Goal: Task Accomplishment & Management: Use online tool/utility

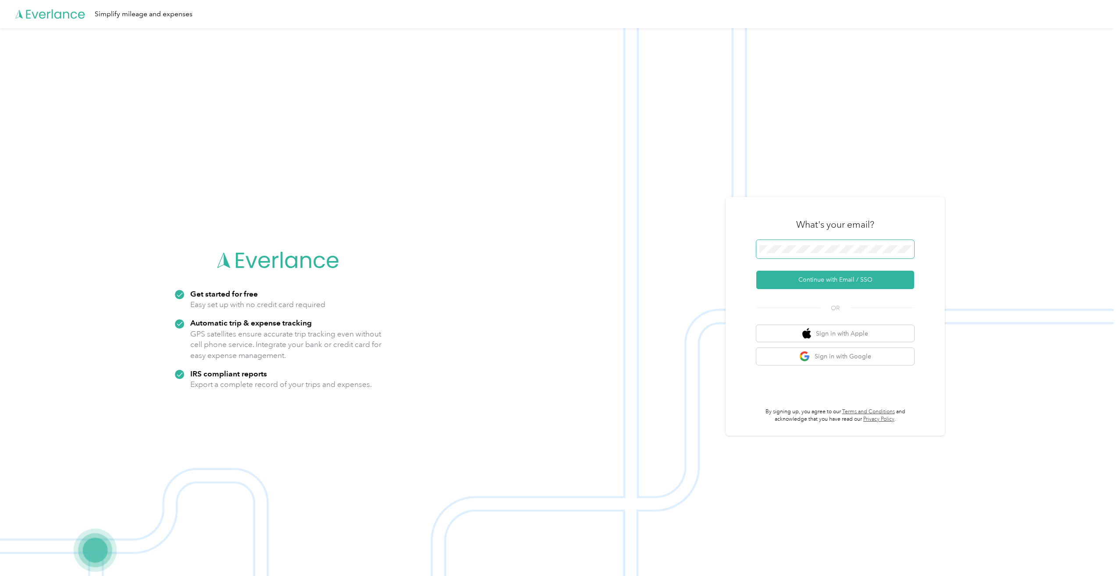
click at [834, 253] on span at bounding box center [835, 249] width 158 height 18
click at [832, 282] on button "Continue with Email / SSO" at bounding box center [835, 280] width 158 height 18
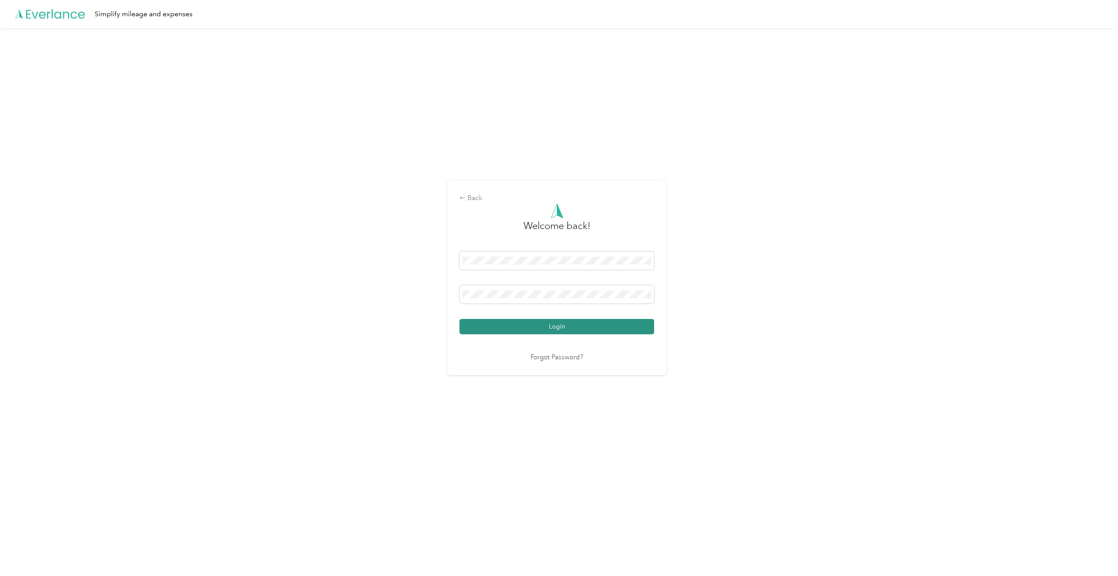
click at [571, 326] on button "Login" at bounding box center [557, 326] width 195 height 15
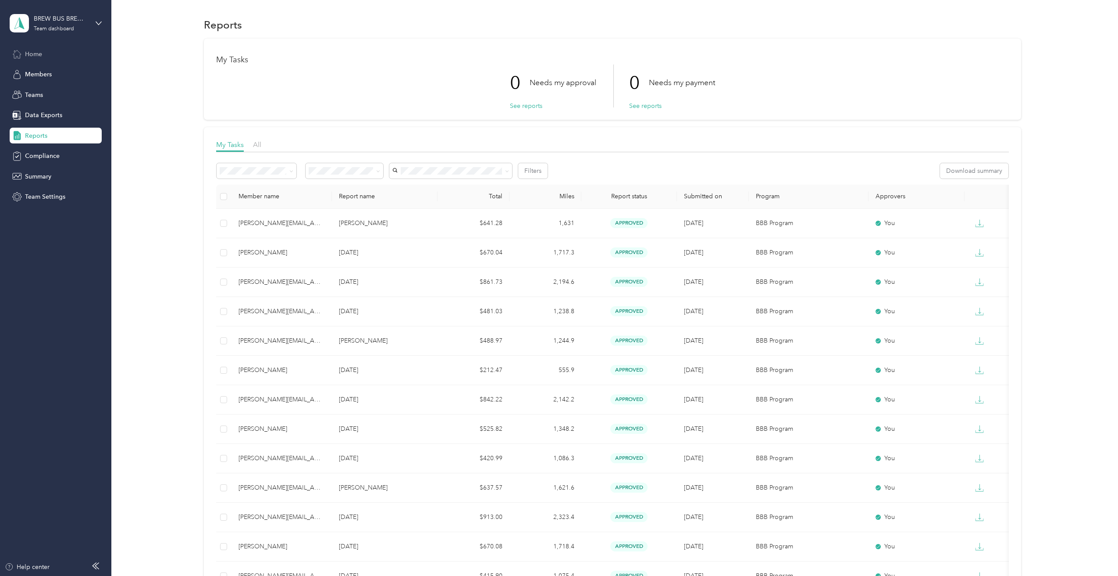
click at [44, 56] on div "Home" at bounding box center [56, 54] width 92 height 16
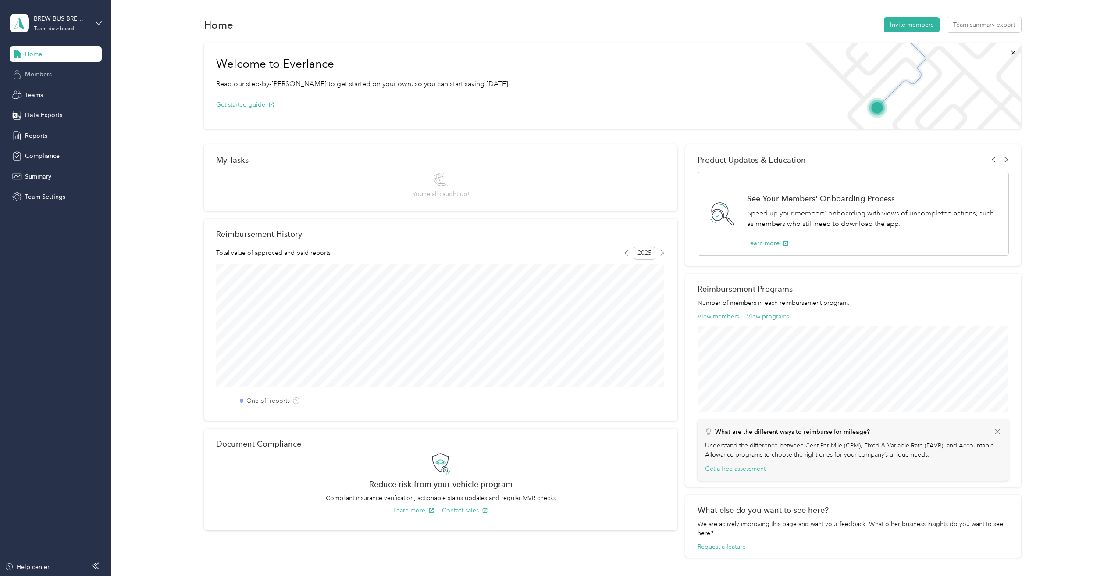
click at [47, 81] on div "Members" at bounding box center [56, 75] width 92 height 16
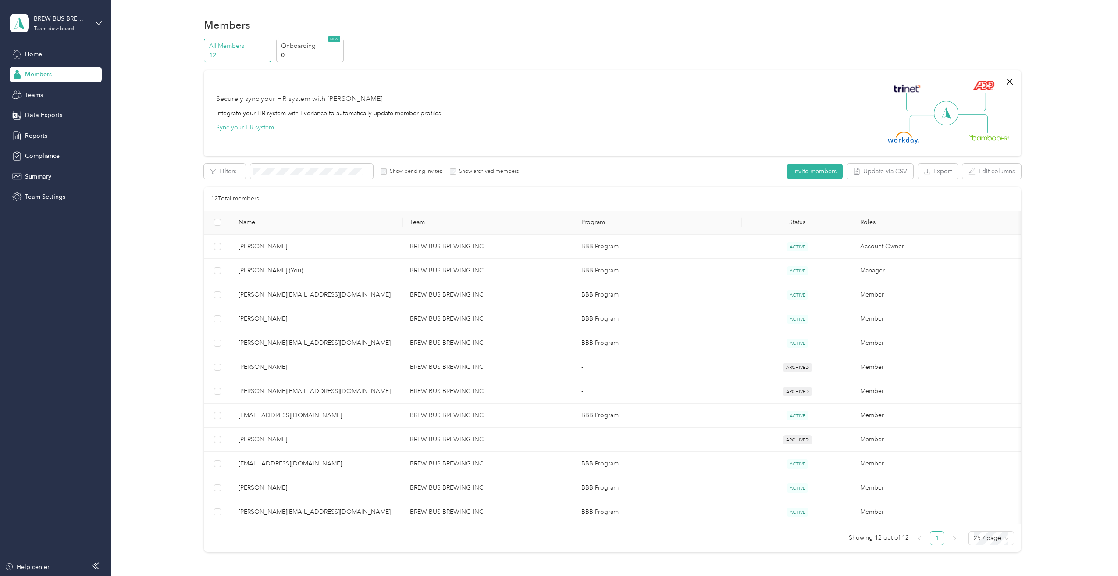
click at [42, 103] on div "Home Members Teams Data Exports Reports Compliance Summary Team Settings" at bounding box center [56, 125] width 92 height 159
click at [42, 116] on span "Data Exports" at bounding box center [43, 114] width 37 height 9
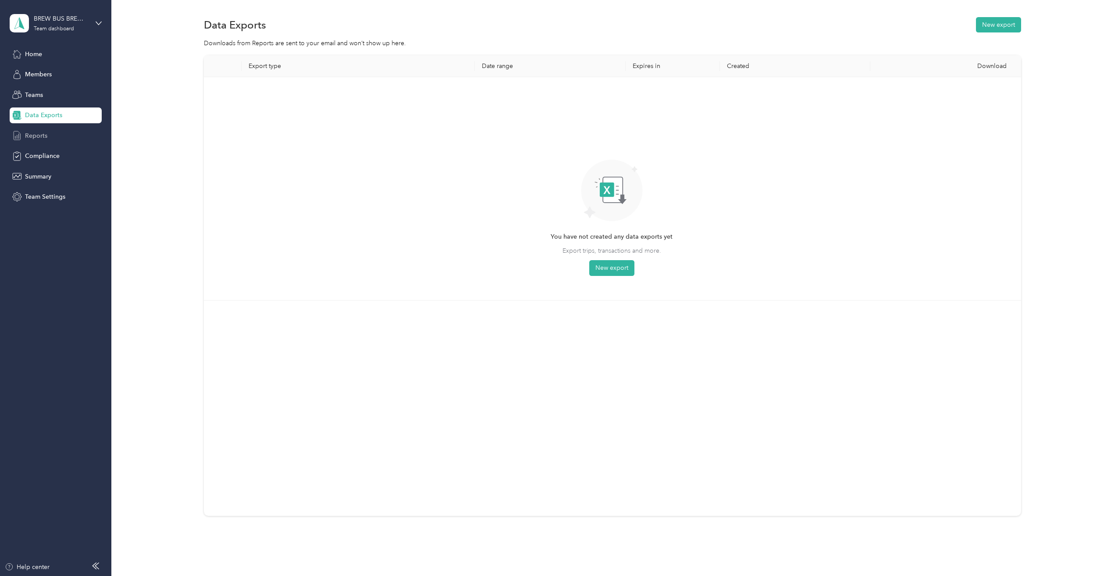
click at [39, 139] on span "Reports" at bounding box center [36, 135] width 22 height 9
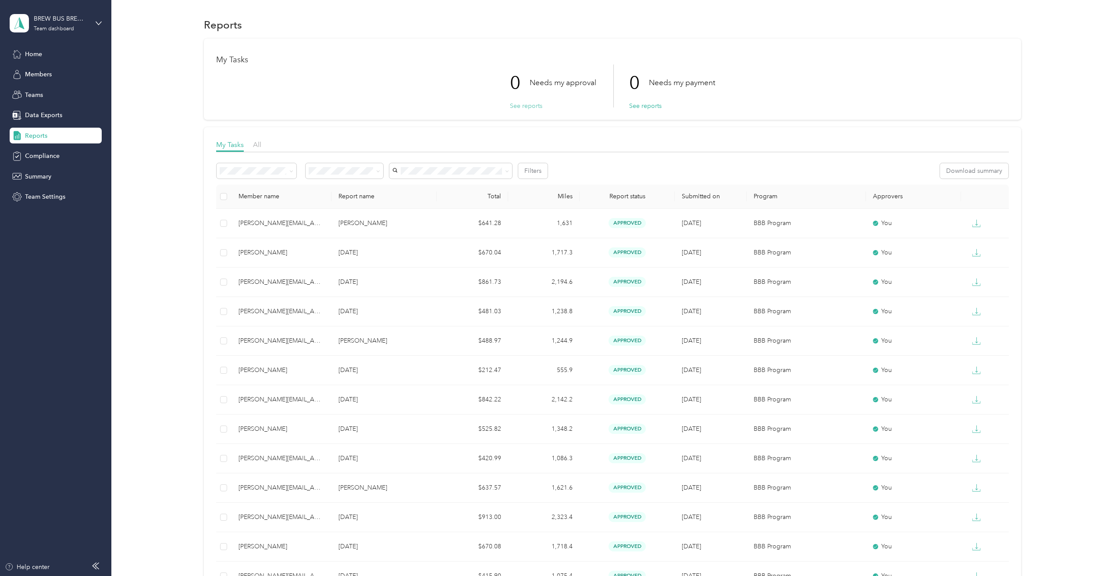
click at [526, 109] on button "See reports" at bounding box center [526, 105] width 32 height 9
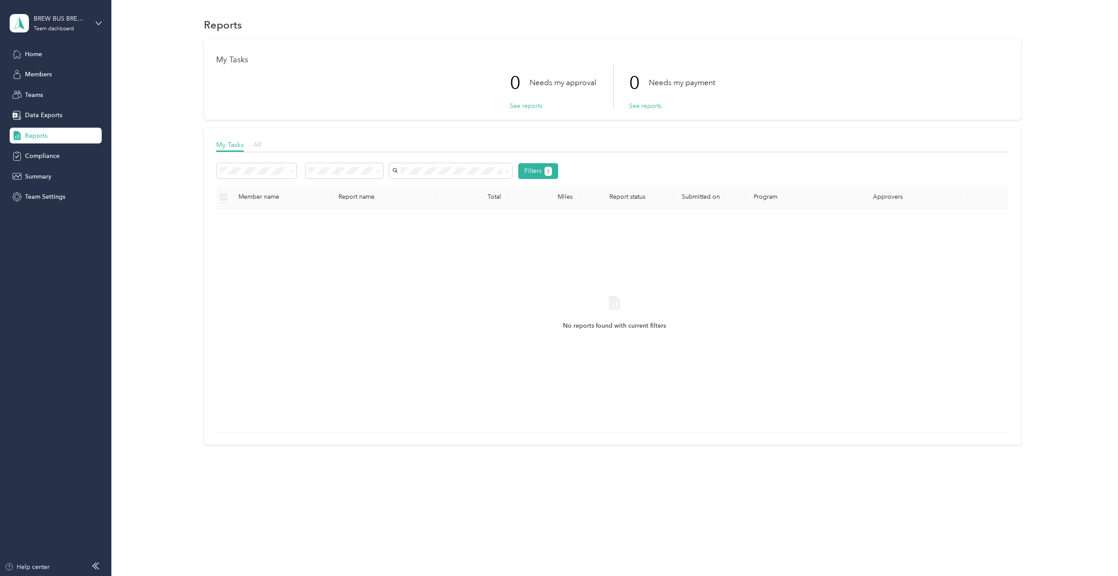
click at [260, 147] on span "All" at bounding box center [257, 144] width 8 height 8
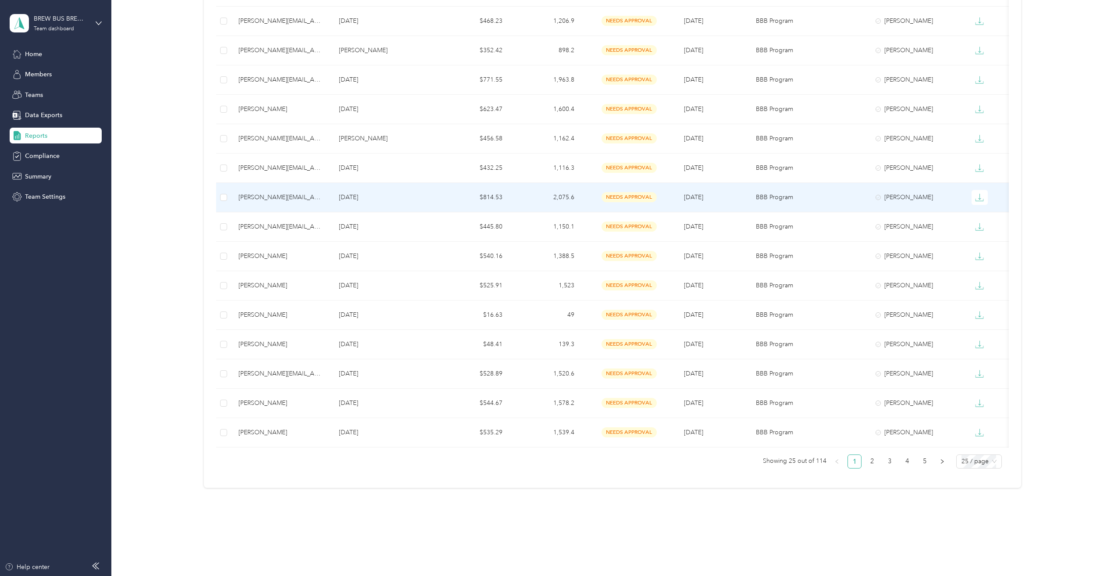
scroll to position [498, 0]
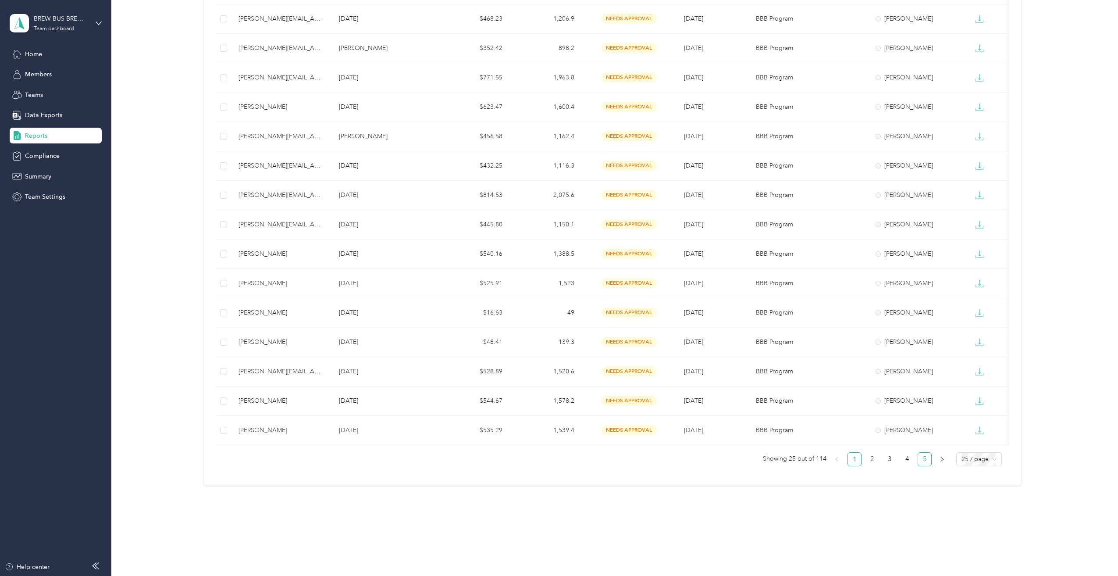
click at [923, 460] on link "5" at bounding box center [924, 459] width 13 height 13
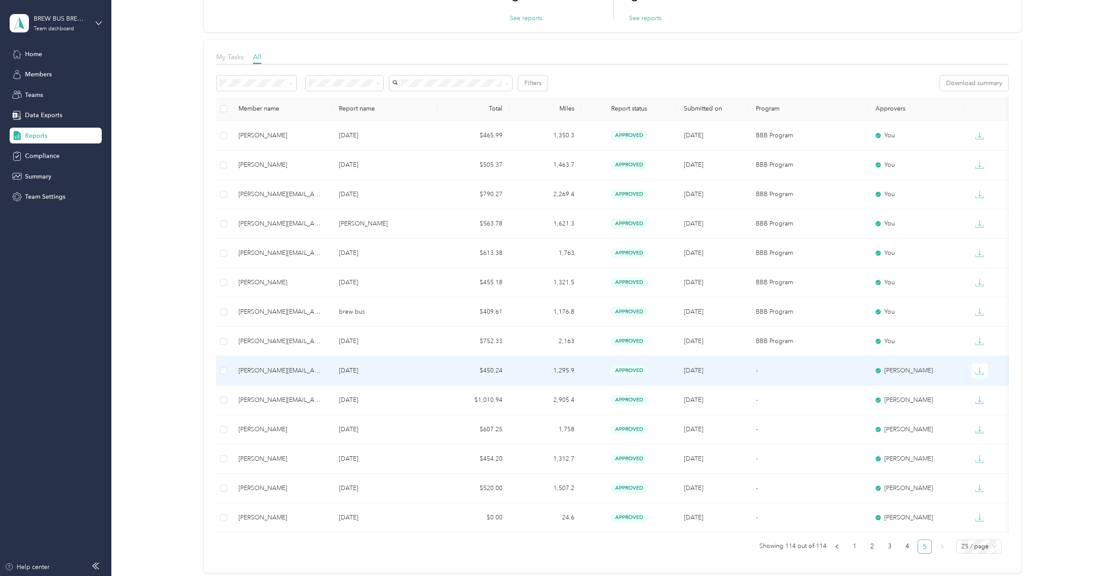
scroll to position [175, 0]
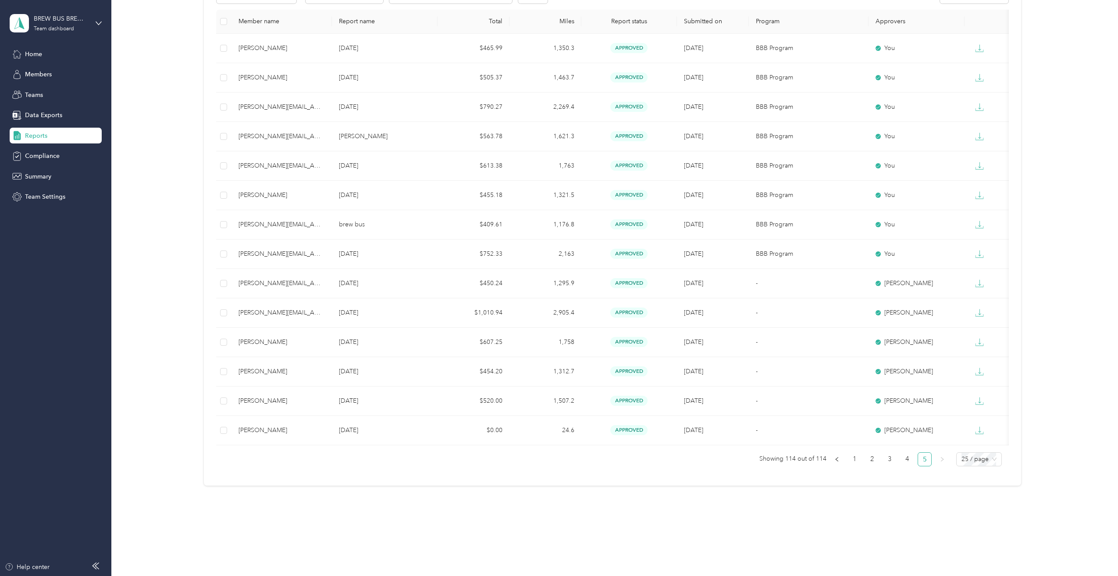
click at [889, 468] on div "Member name Report name Total Miles Report status Submitted on Program Approver…" at bounding box center [612, 241] width 793 height 463
click at [901, 462] on link "4" at bounding box center [907, 459] width 13 height 13
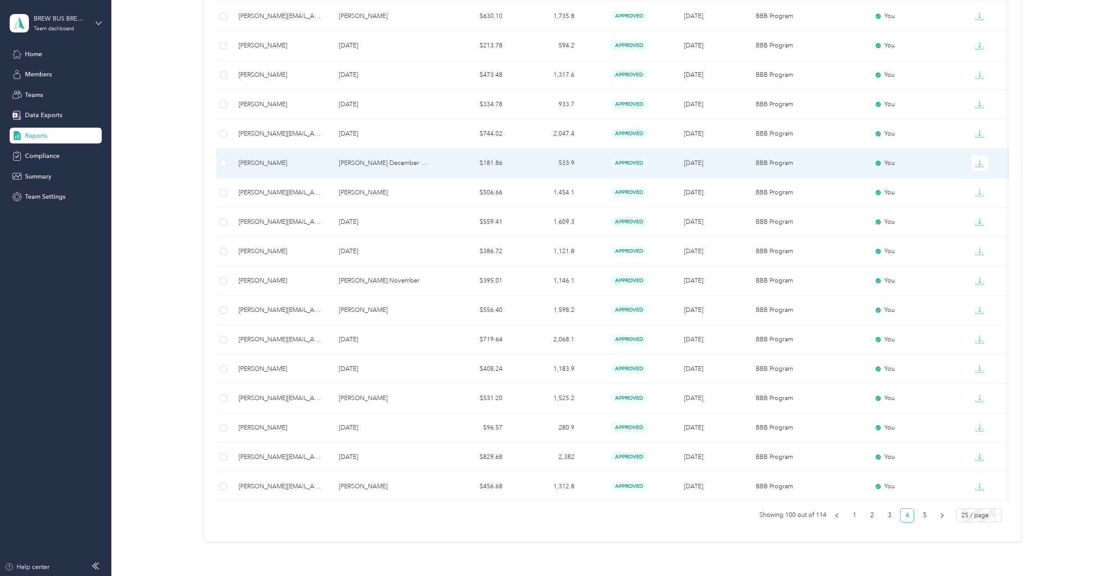
scroll to position [498, 0]
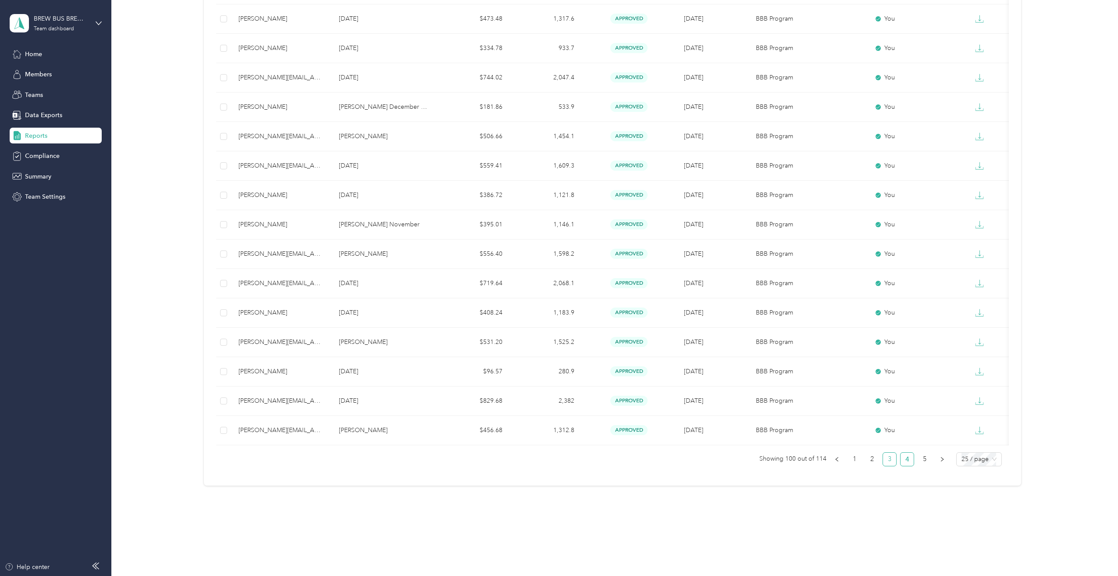
click at [885, 463] on link "3" at bounding box center [889, 459] width 13 height 13
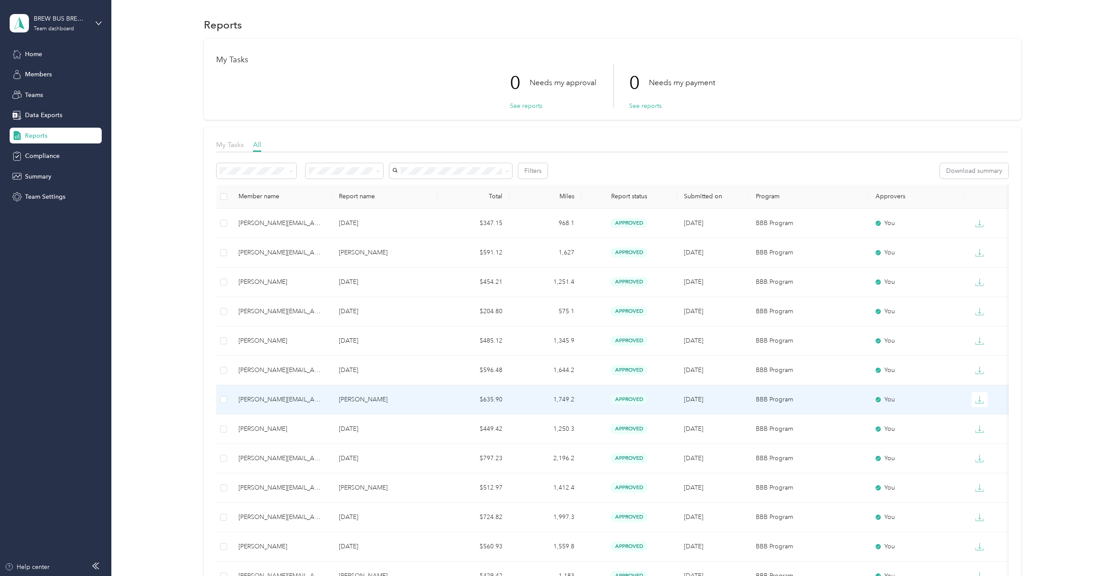
click at [838, 388] on td "BBB Program" at bounding box center [809, 399] width 120 height 29
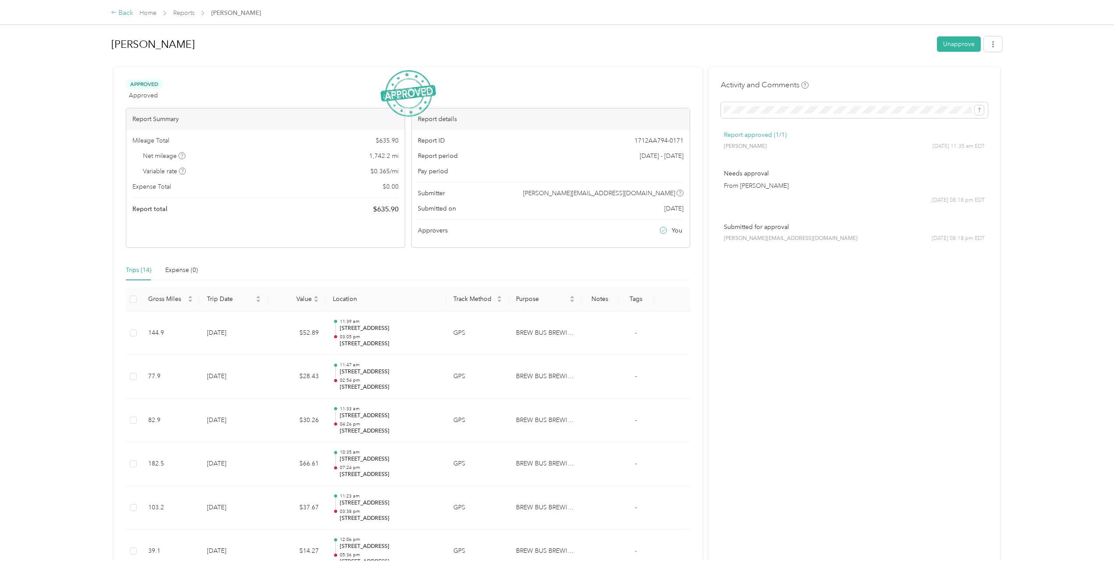
click at [121, 16] on div "Back" at bounding box center [122, 13] width 23 height 11
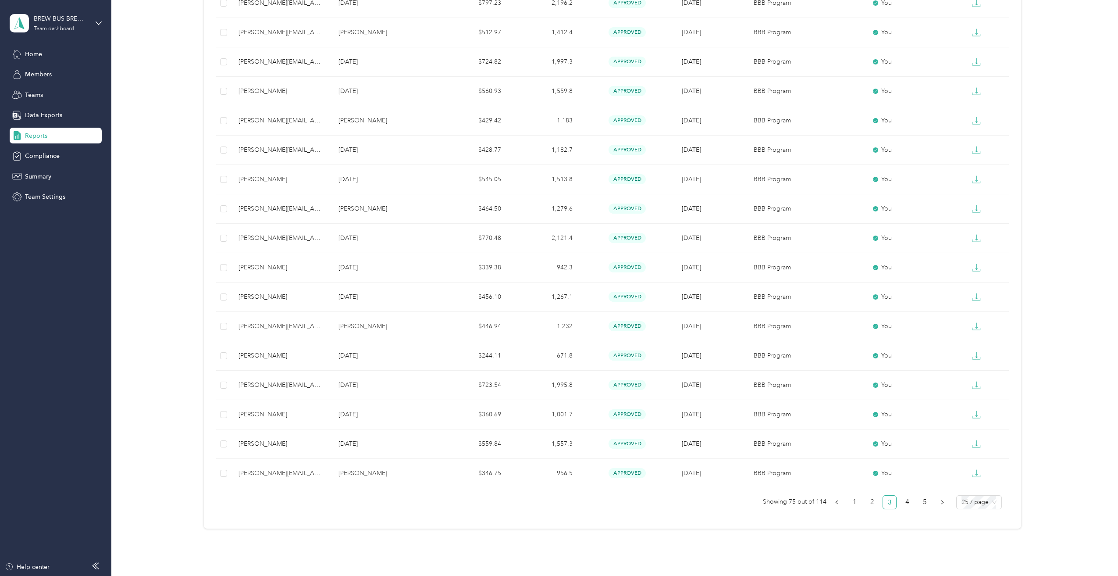
scroll to position [498, 0]
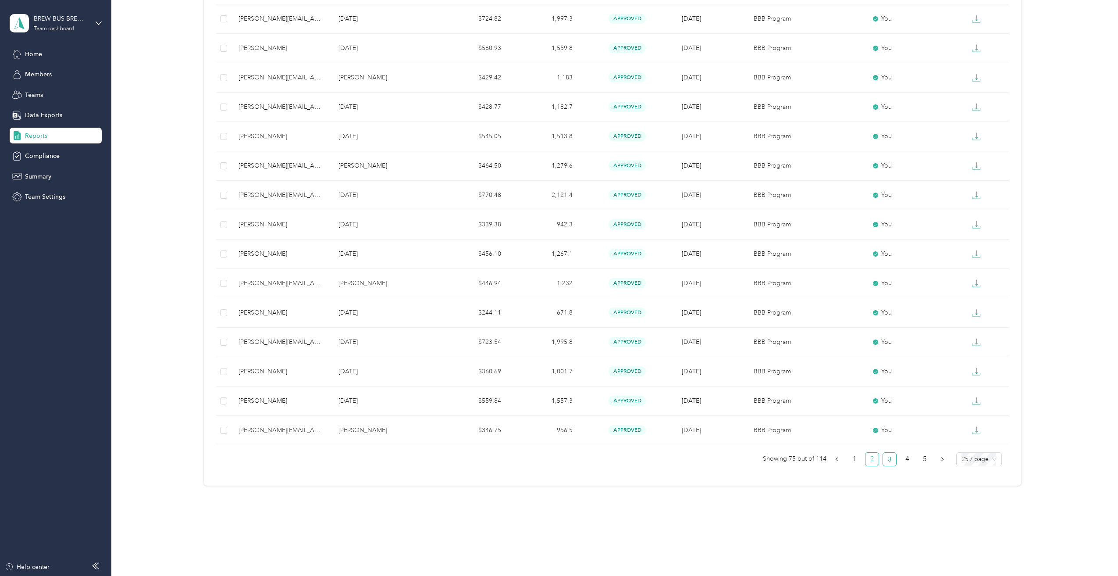
click at [866, 461] on link "2" at bounding box center [872, 459] width 13 height 13
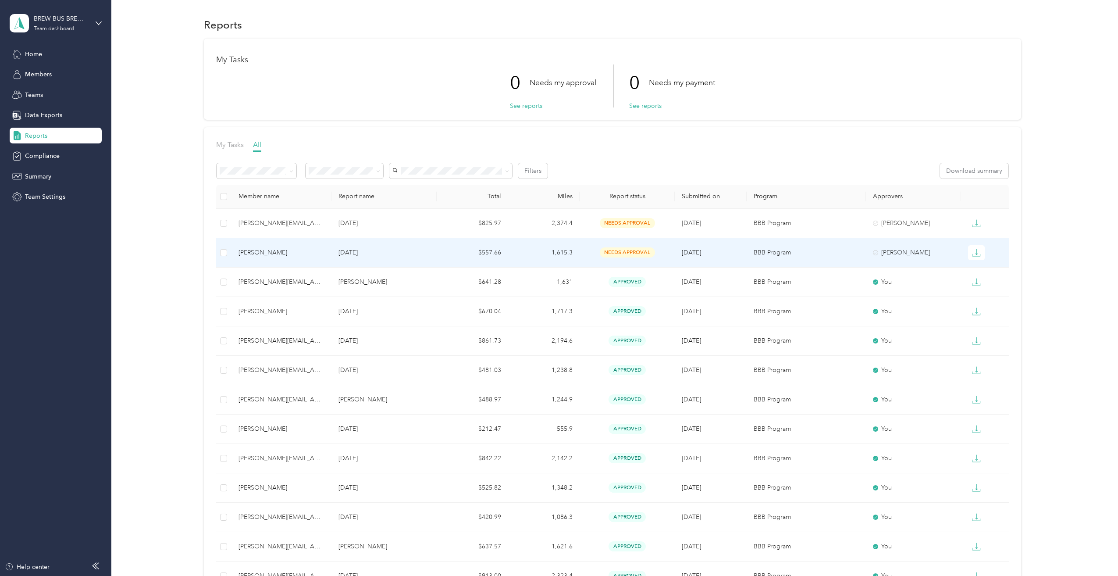
click at [292, 250] on div "[PERSON_NAME]" at bounding box center [282, 253] width 86 height 10
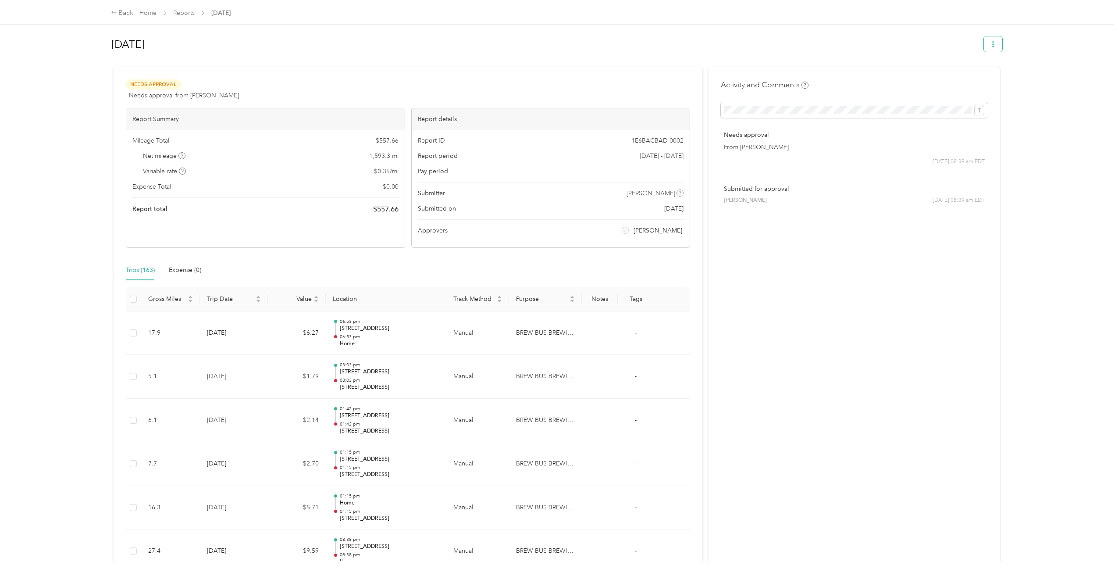
click at [995, 47] on button "button" at bounding box center [993, 43] width 18 height 15
click at [180, 18] on div "Back Home Reports [DATE]" at bounding box center [171, 13] width 120 height 11
click at [182, 14] on link "Reports" at bounding box center [183, 12] width 21 height 7
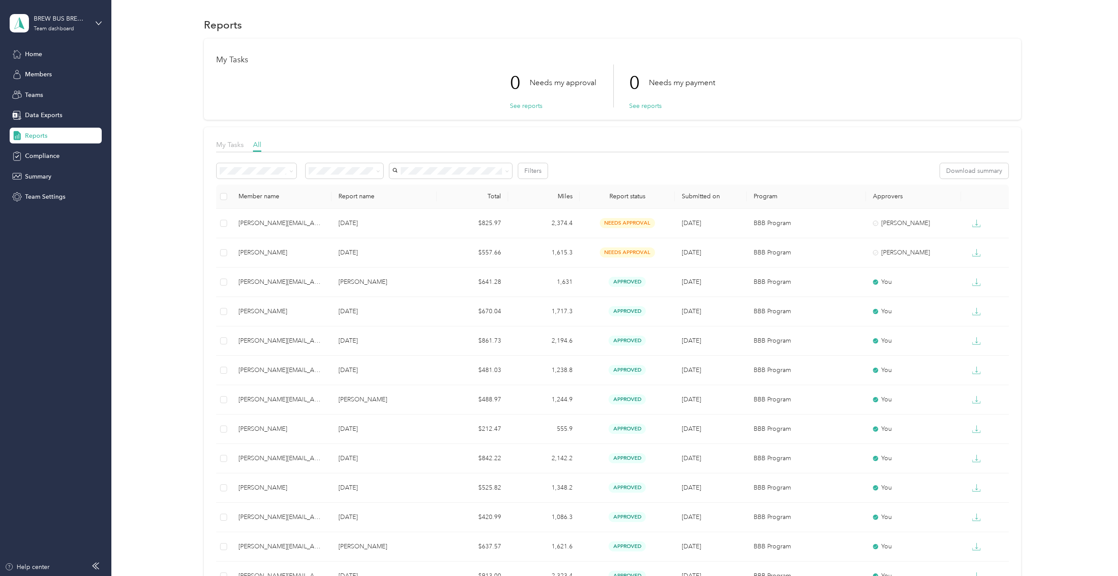
click at [233, 149] on div "My Tasks" at bounding box center [230, 144] width 28 height 11
click at [264, 152] on div "My Tasks All" at bounding box center [612, 145] width 793 height 13
click at [262, 148] on div "My Tasks All" at bounding box center [612, 145] width 793 height 13
click at [255, 146] on span "All" at bounding box center [257, 144] width 8 height 8
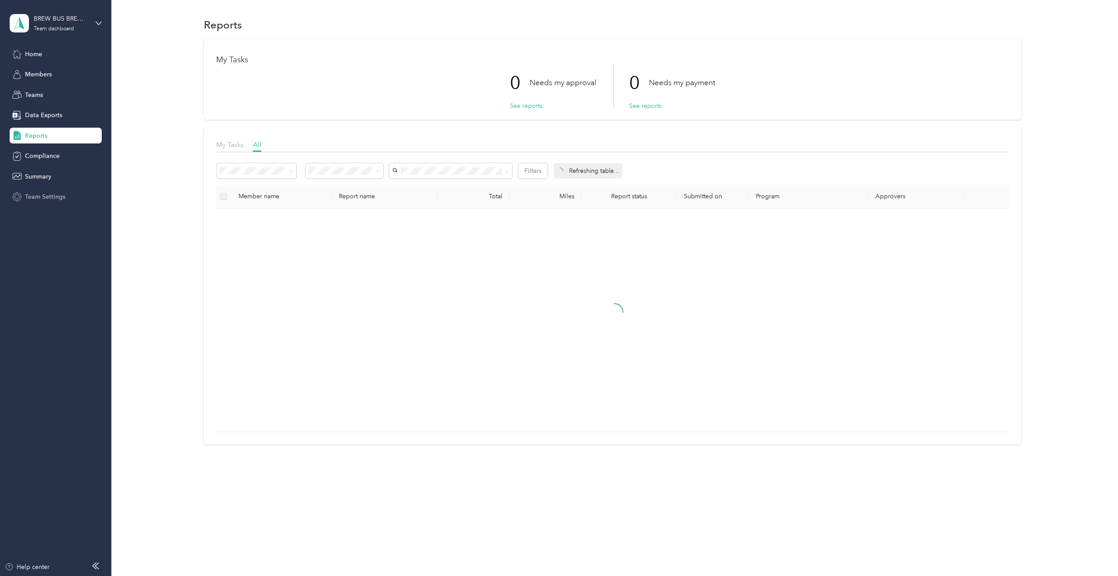
click at [44, 198] on span "Team Settings" at bounding box center [45, 196] width 40 height 9
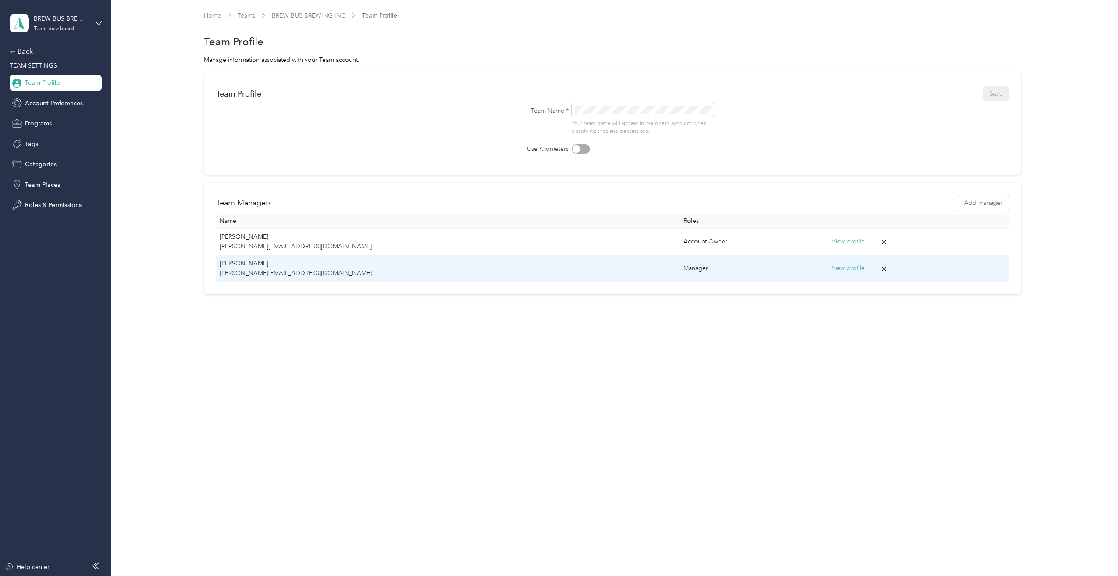
click at [832, 271] on button "View profile" at bounding box center [848, 269] width 33 height 10
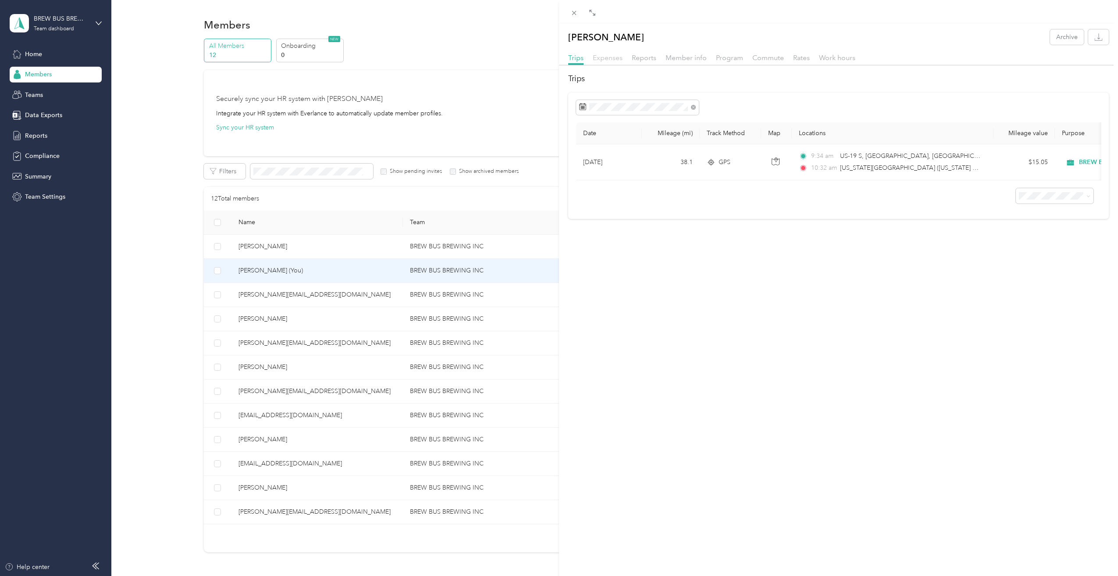
click at [606, 57] on span "Expenses" at bounding box center [608, 57] width 30 height 8
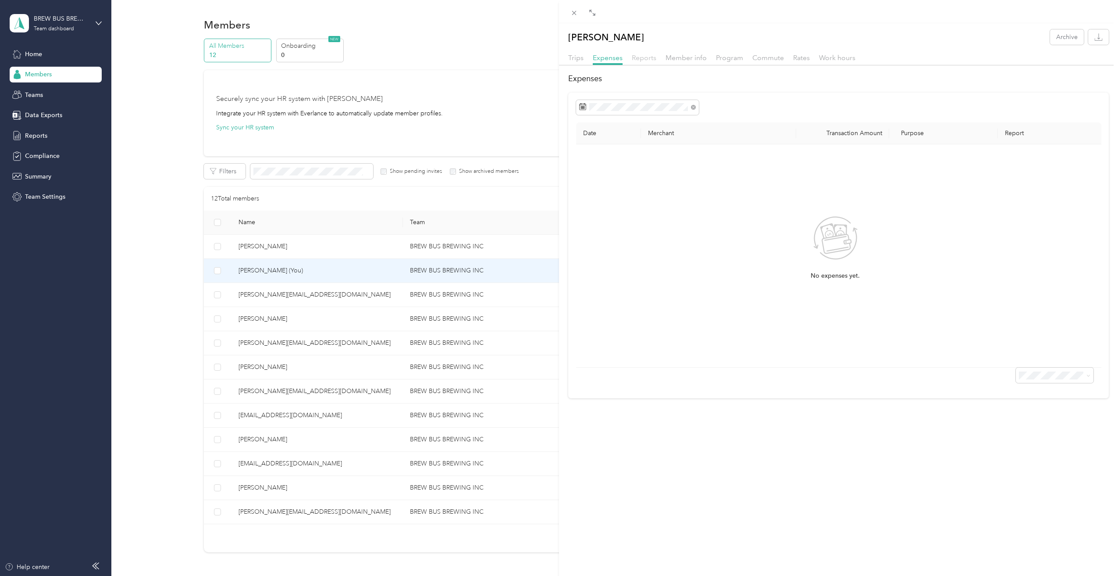
click at [652, 61] on span "Reports" at bounding box center [644, 57] width 25 height 8
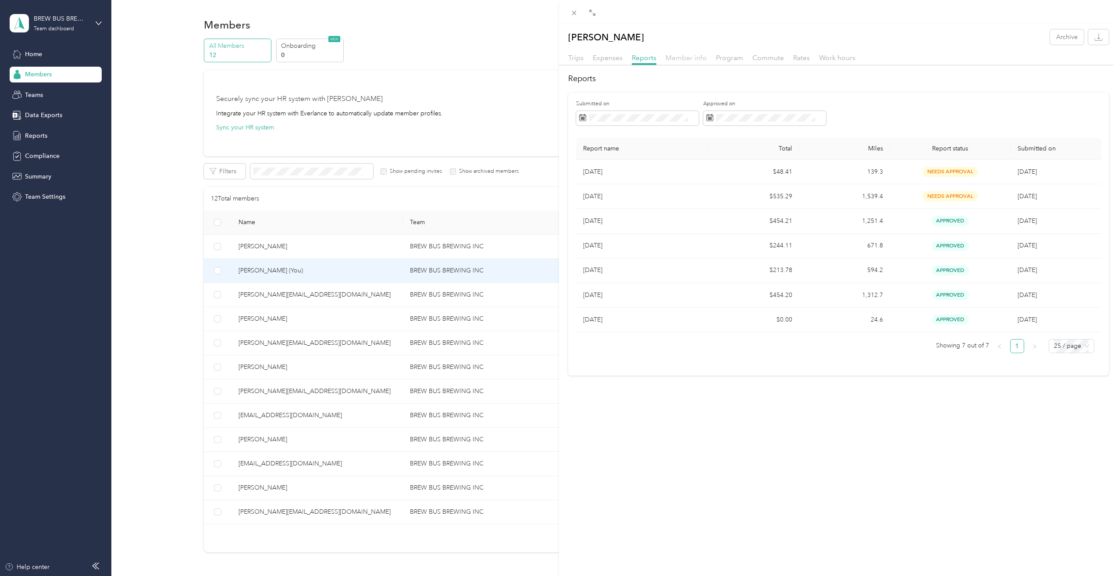
click at [680, 54] on span "Member info" at bounding box center [686, 57] width 41 height 8
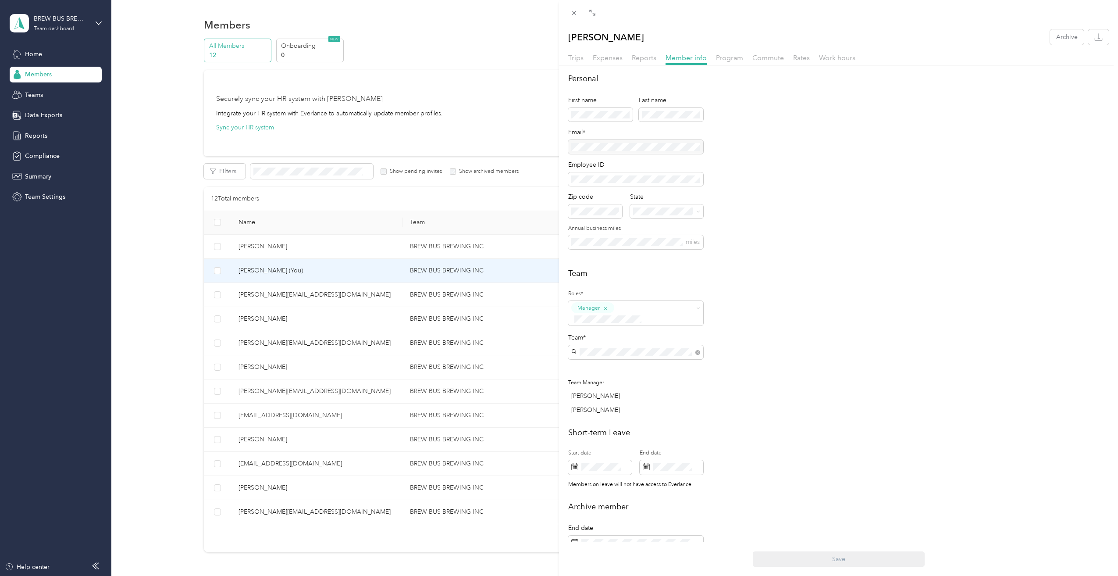
click at [329, 294] on div "[PERSON_NAME] Archive Trips Expenses Reports Member info Program Commute Rates …" at bounding box center [559, 288] width 1118 height 576
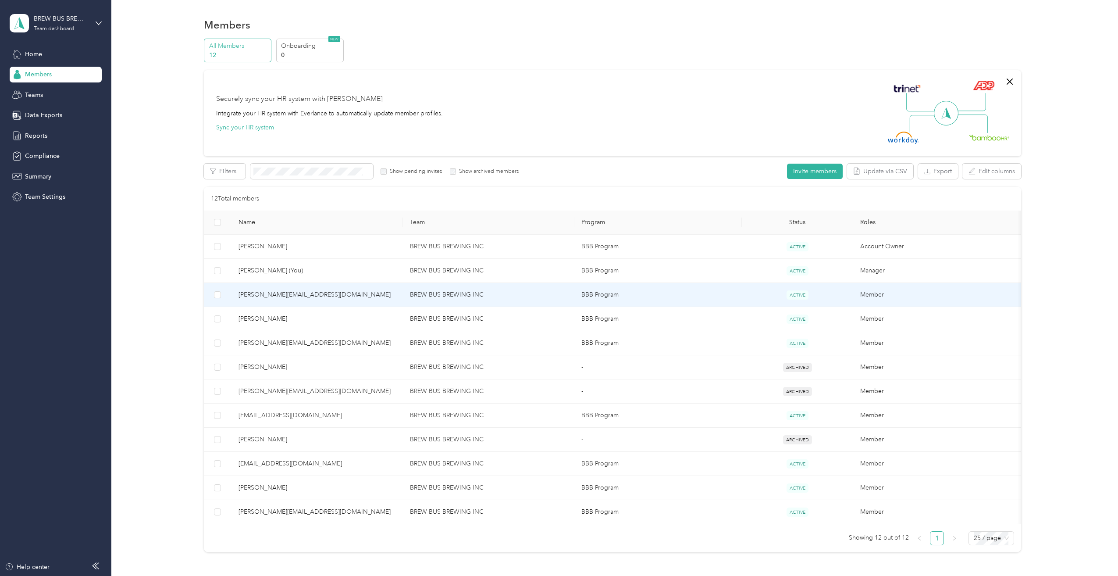
click at [334, 298] on span "[PERSON_NAME][EMAIL_ADDRESS][DOMAIN_NAME]" at bounding box center [317, 295] width 157 height 10
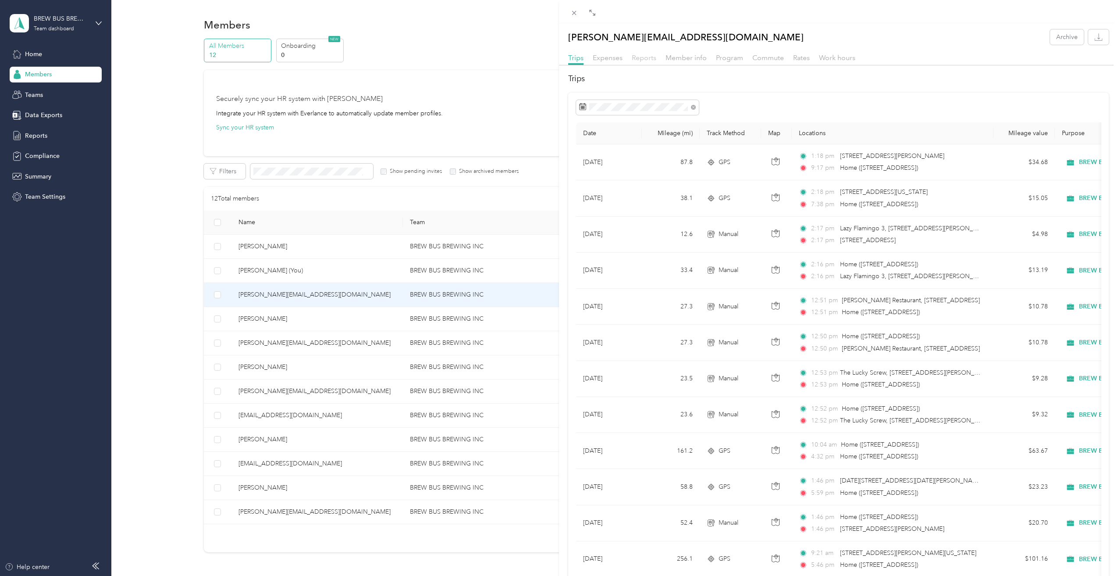
click at [649, 59] on span "Reports" at bounding box center [644, 57] width 25 height 8
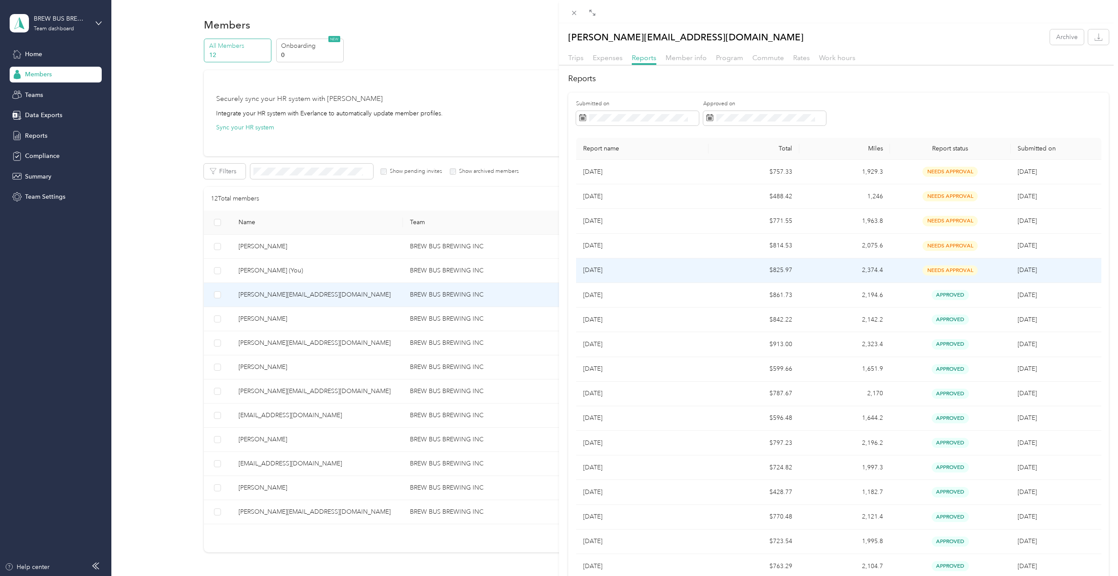
click at [1067, 268] on td "[DATE]" at bounding box center [1056, 270] width 91 height 25
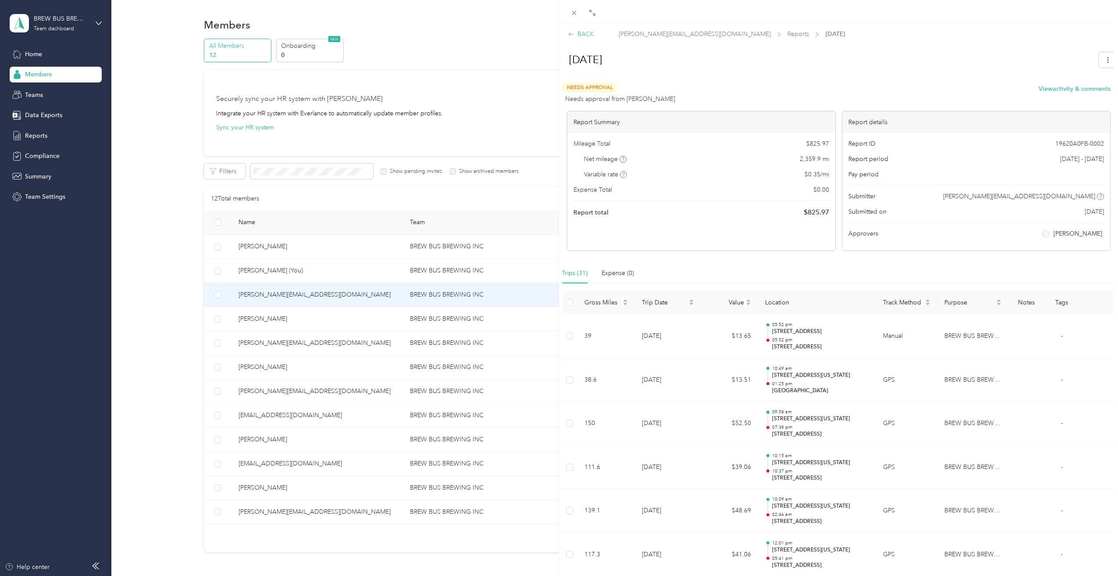
click at [586, 33] on div "BACK" at bounding box center [581, 33] width 26 height 9
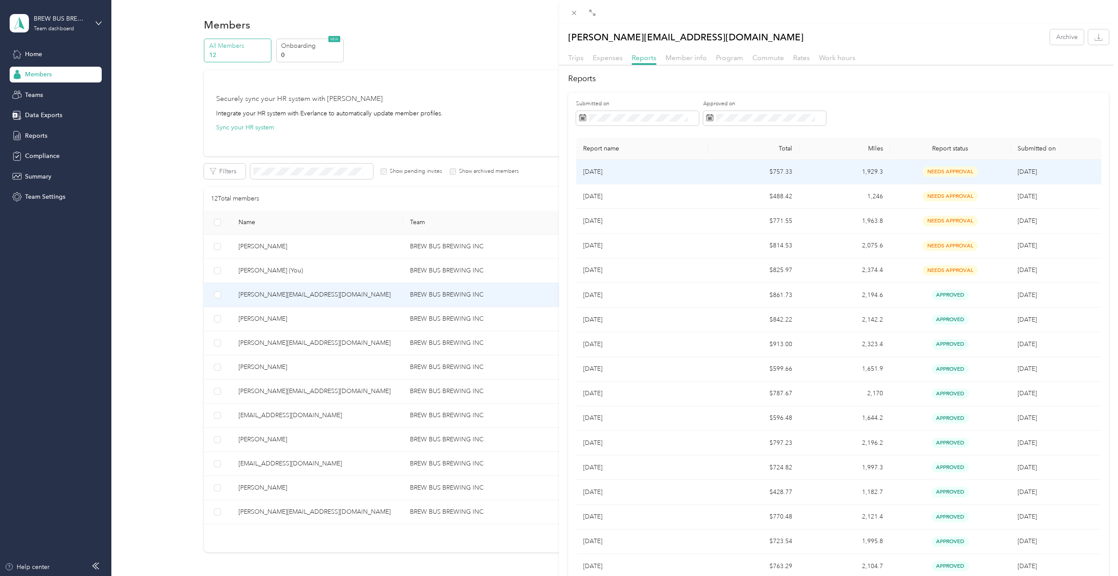
click at [1025, 165] on td "[DATE]" at bounding box center [1056, 172] width 91 height 25
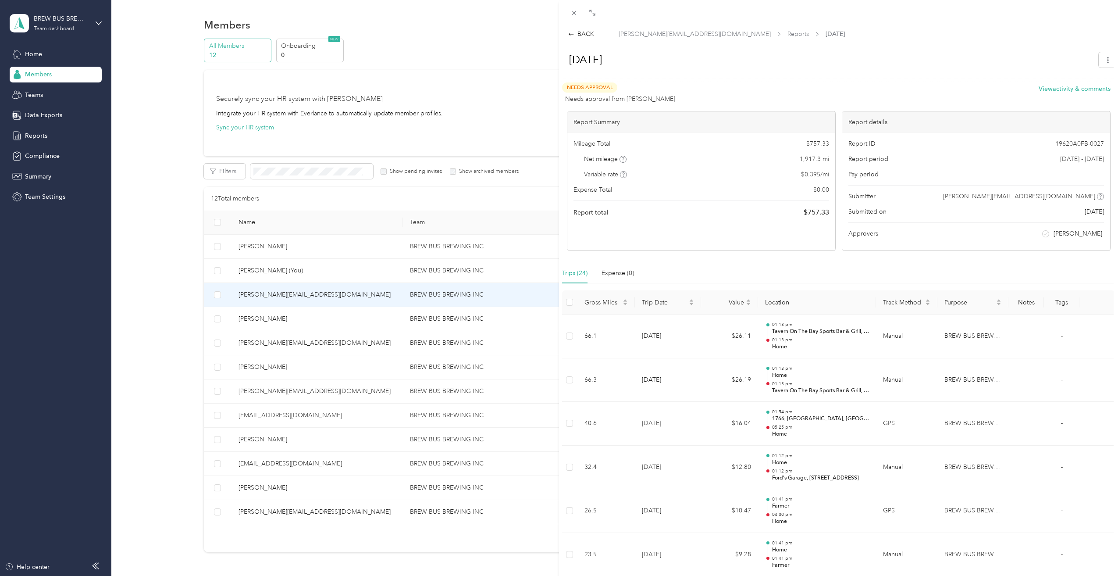
click at [50, 75] on div "BACK [PERSON_NAME][EMAIL_ADDRESS][DOMAIN_NAME] Reports [DATE] [DATE] Needs Appr…" at bounding box center [559, 288] width 1118 height 576
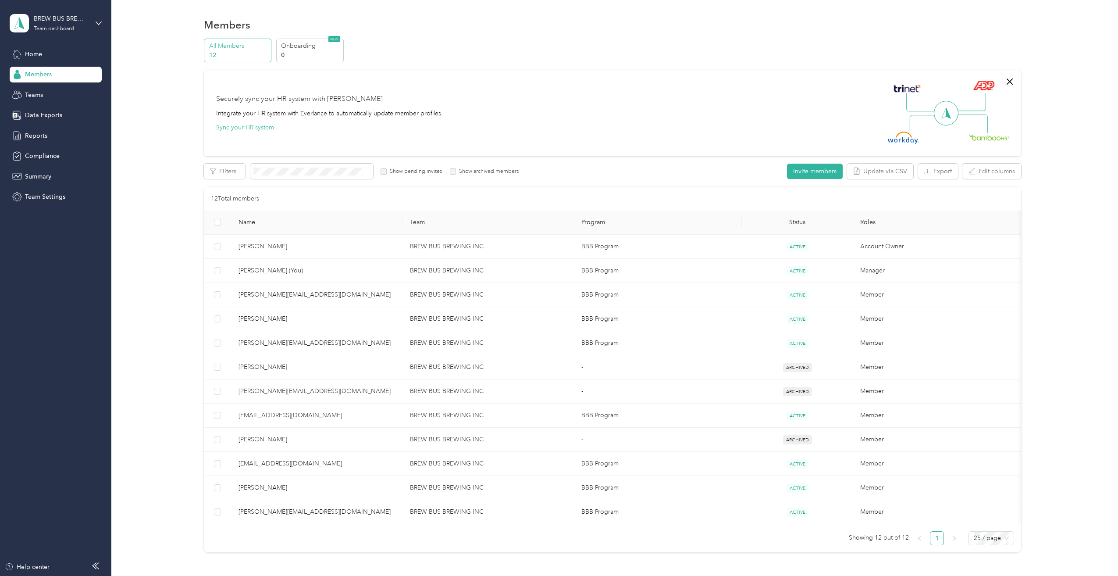
click at [50, 75] on span "Members" at bounding box center [38, 74] width 27 height 9
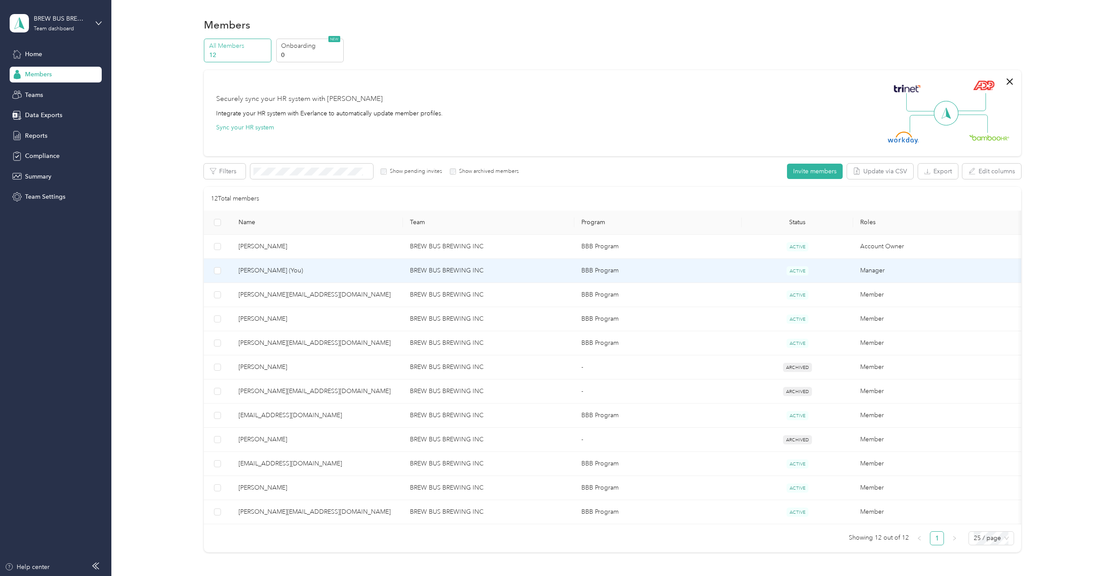
click at [314, 270] on span "[PERSON_NAME] (You)" at bounding box center [317, 271] width 157 height 10
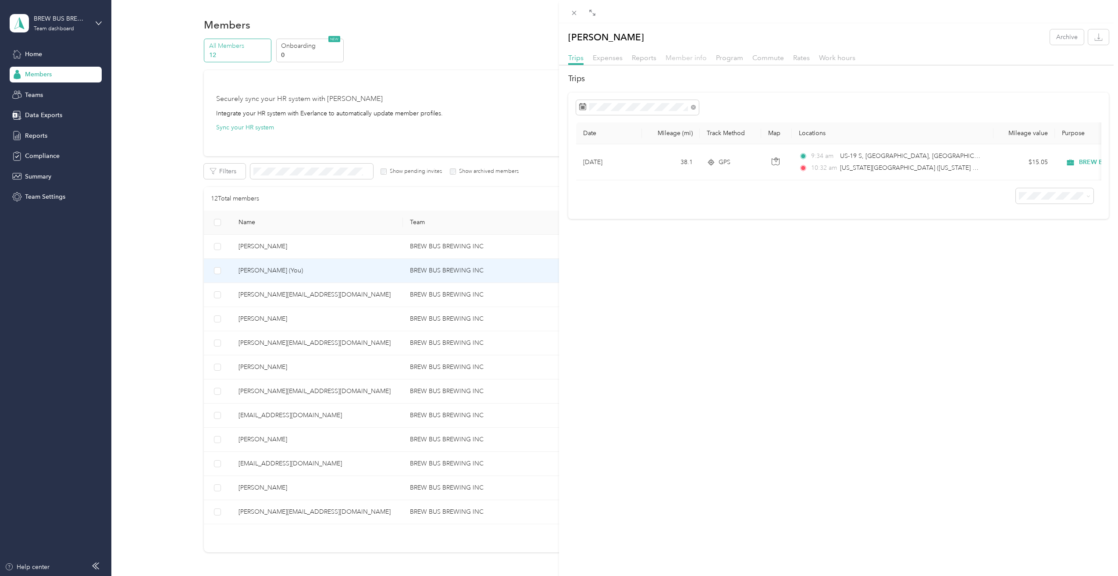
click at [688, 58] on span "Member info" at bounding box center [686, 57] width 41 height 8
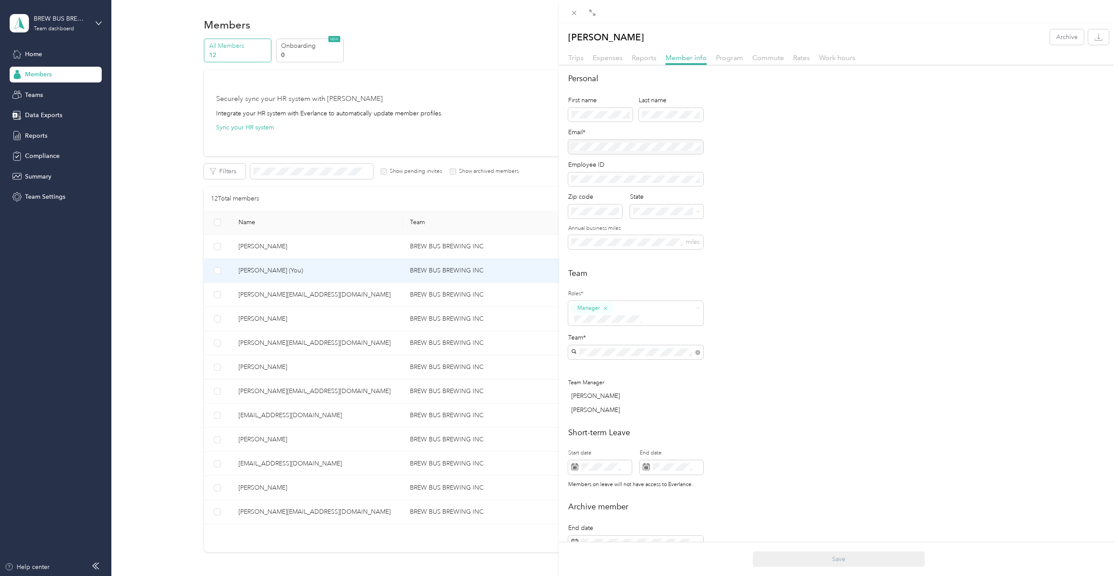
click at [43, 58] on div "[PERSON_NAME] Archive Trips Expenses Reports Member info Program Commute Rates …" at bounding box center [559, 288] width 1118 height 576
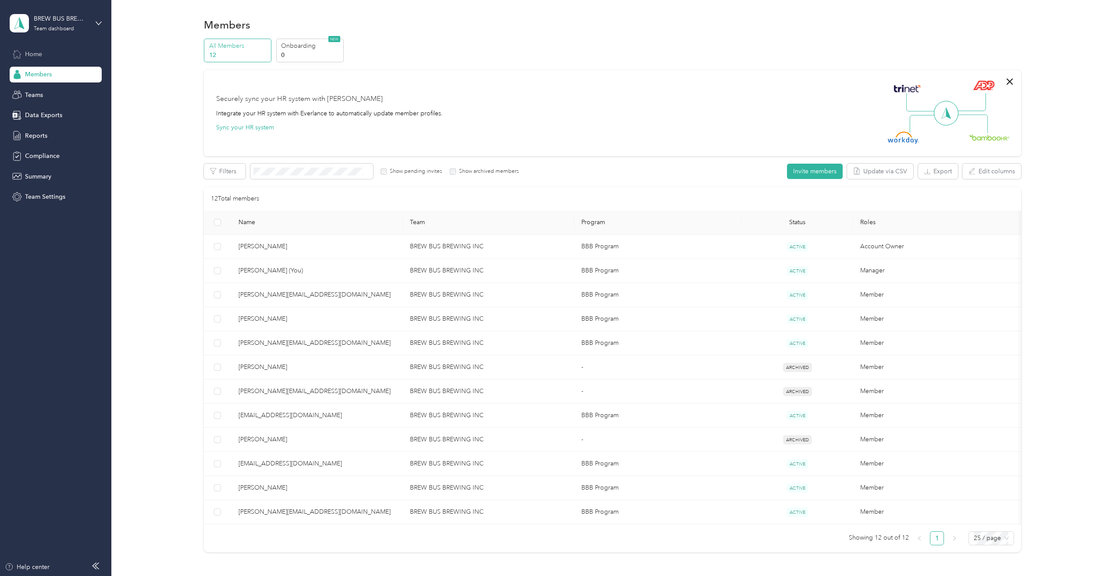
click at [36, 57] on span "Home" at bounding box center [33, 54] width 17 height 9
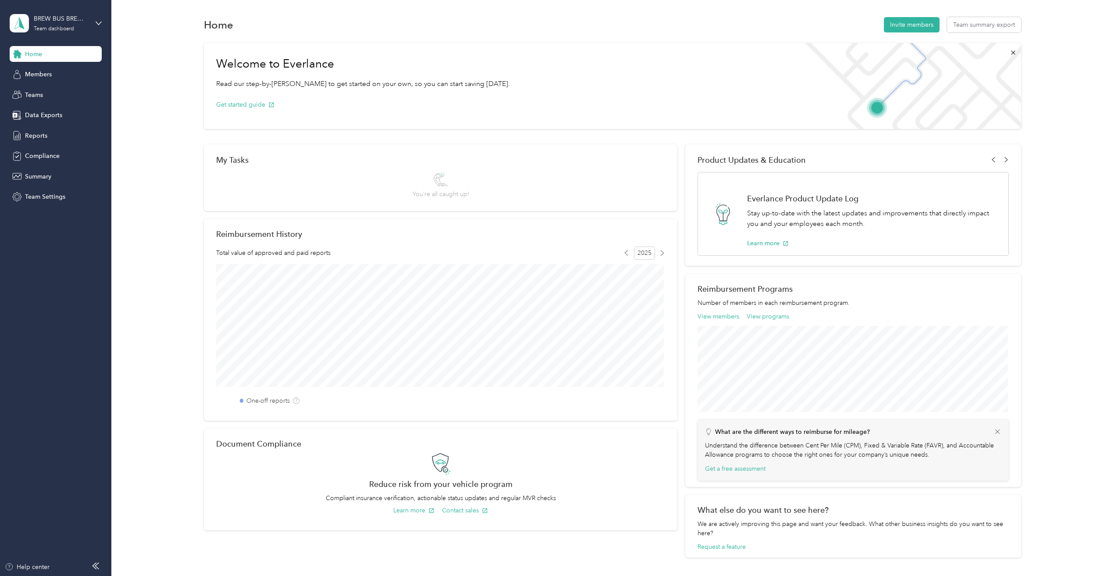
scroll to position [44, 0]
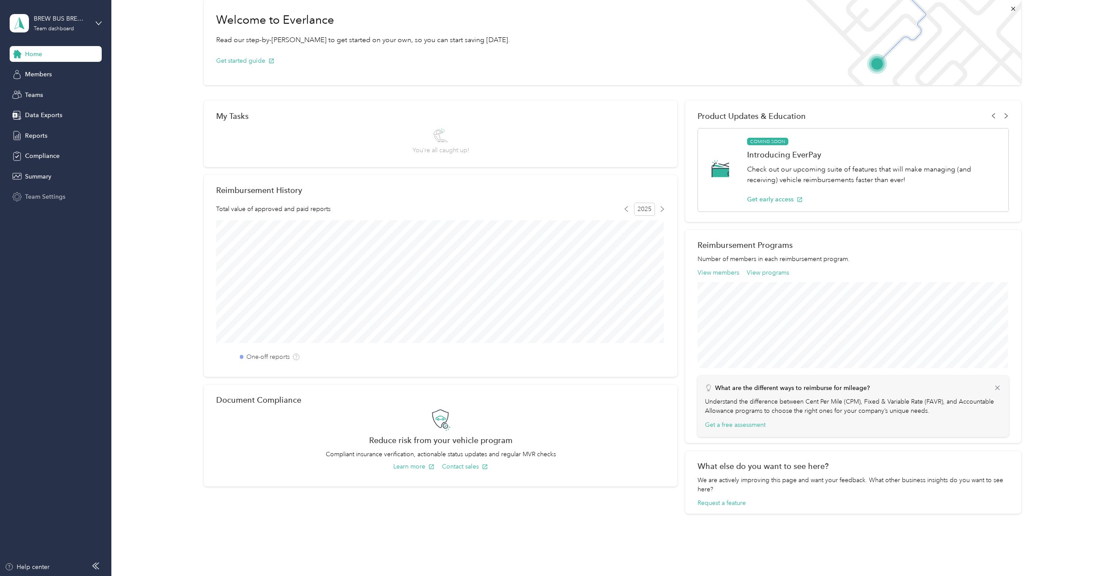
click at [49, 197] on span "Team Settings" at bounding box center [45, 196] width 40 height 9
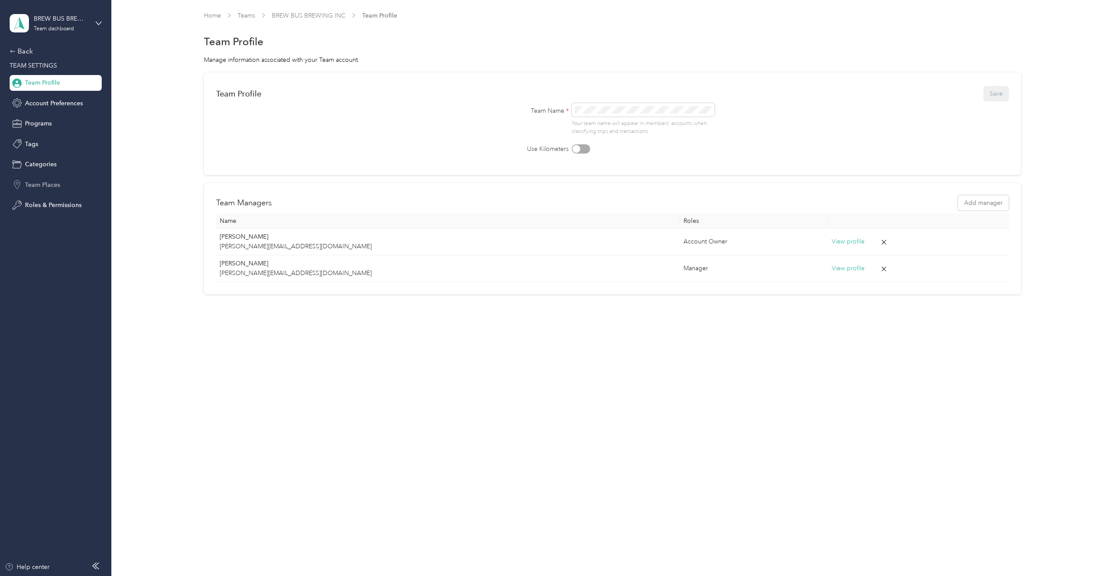
click at [49, 180] on span "Team Places" at bounding box center [42, 184] width 35 height 9
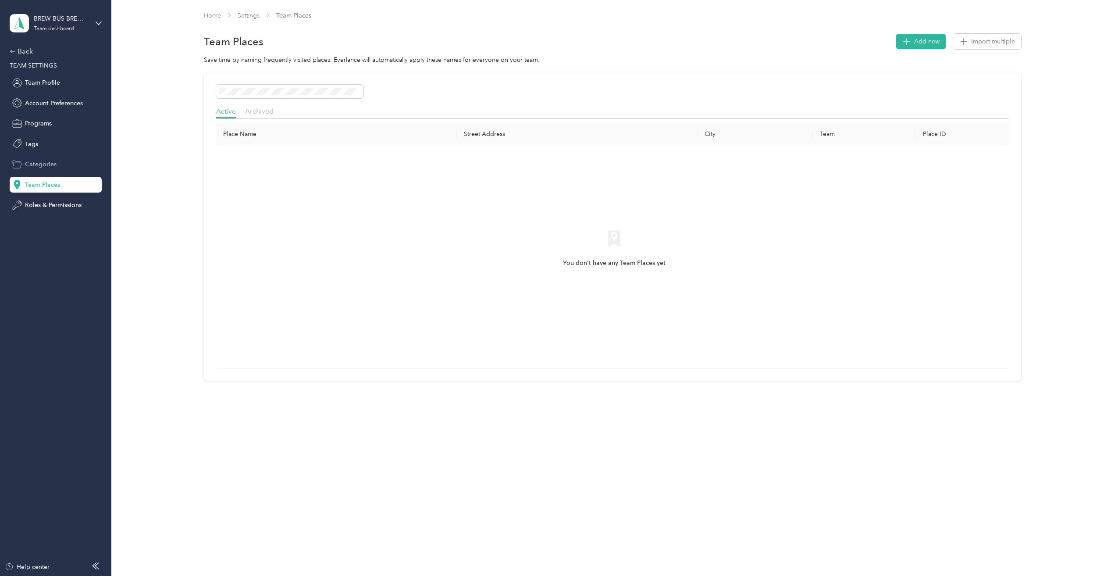
click at [48, 165] on span "Categories" at bounding box center [41, 164] width 32 height 9
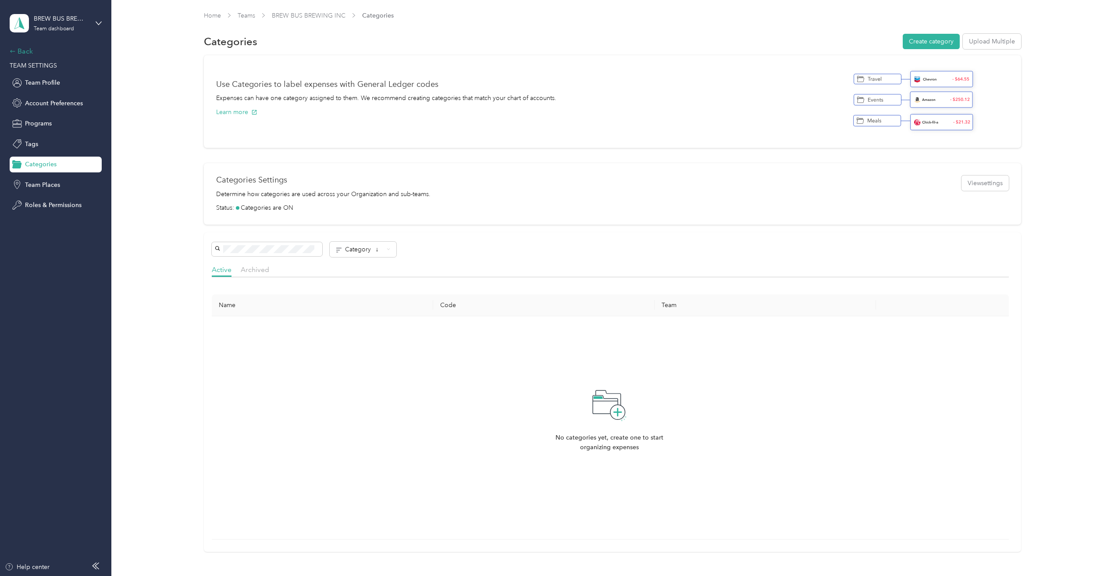
click at [16, 51] on div "Back" at bounding box center [54, 51] width 88 height 11
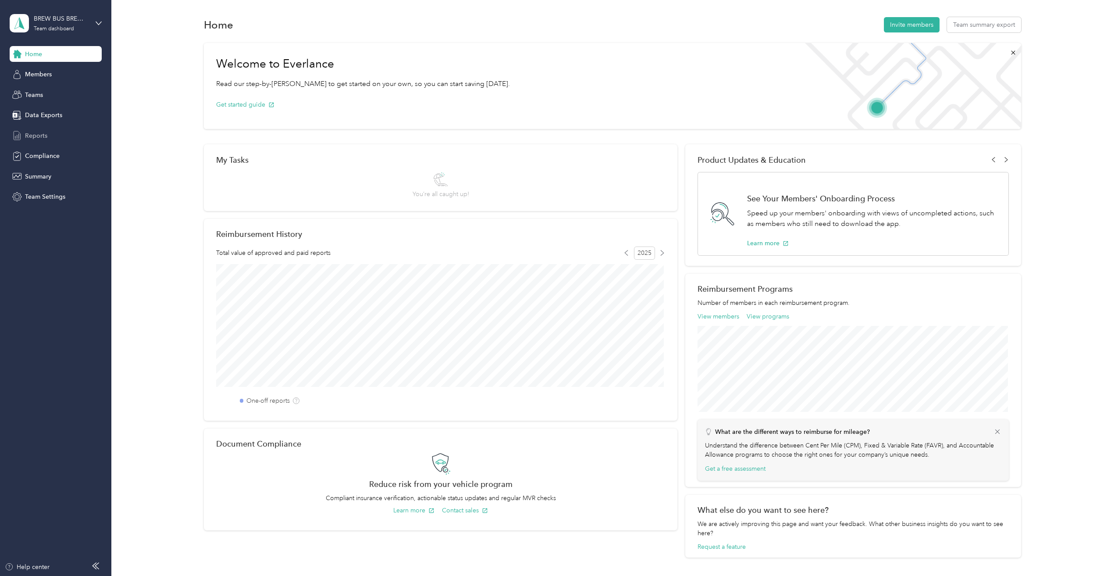
click at [38, 132] on span "Reports" at bounding box center [36, 135] width 22 height 9
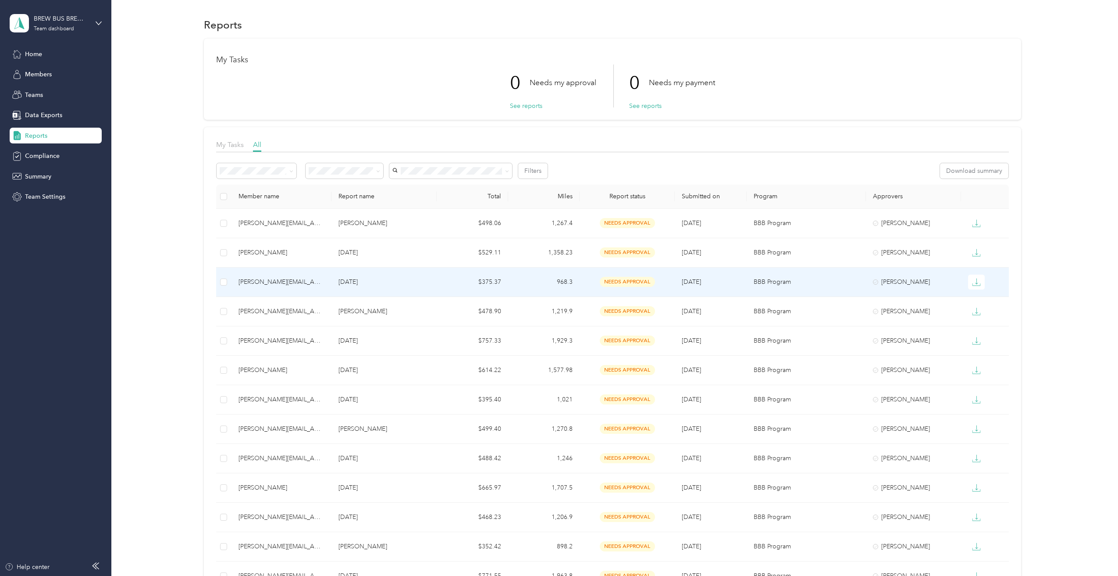
click at [840, 295] on td "BBB Program" at bounding box center [806, 281] width 119 height 29
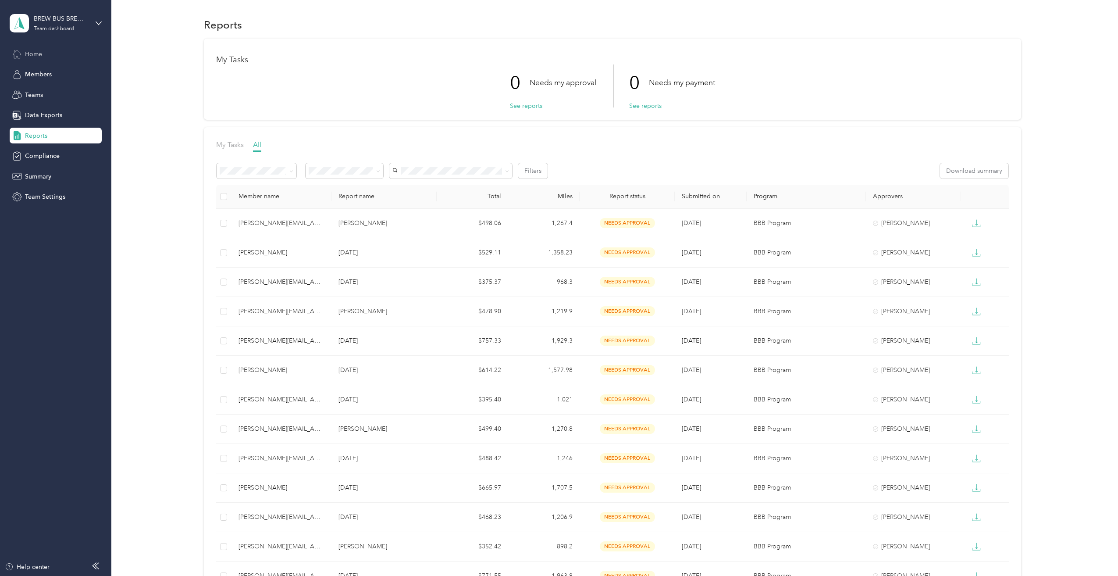
click at [49, 61] on div "Home" at bounding box center [56, 54] width 92 height 16
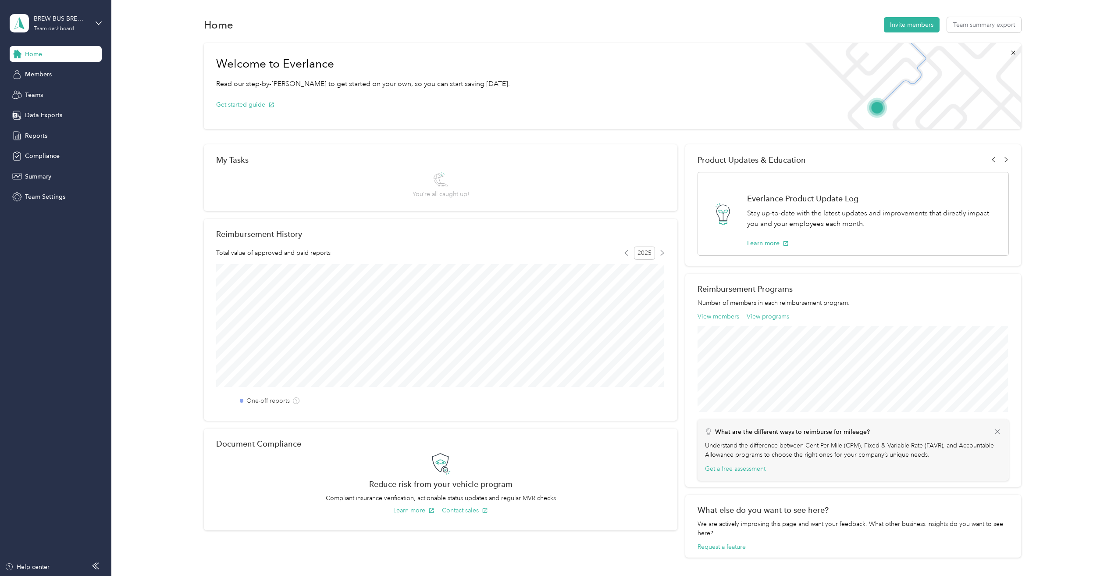
click at [93, 25] on div "BREW BUS BREWING INC Team dashboard" at bounding box center [56, 23] width 92 height 31
click at [91, 91] on div "Personal dashboard" at bounding box center [127, 91] width 222 height 15
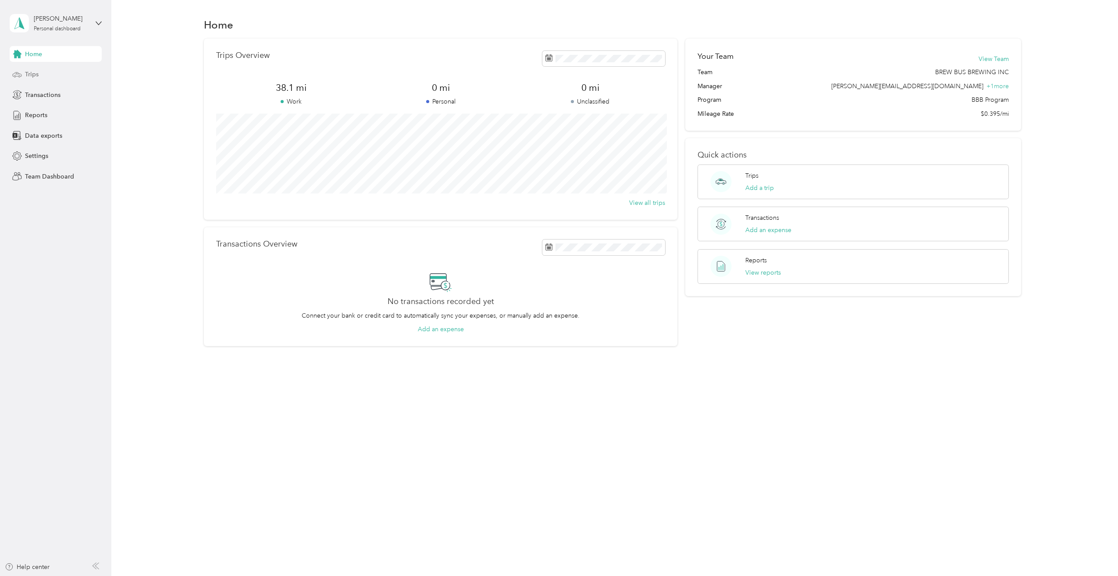
click at [31, 79] on div "Trips" at bounding box center [56, 75] width 92 height 16
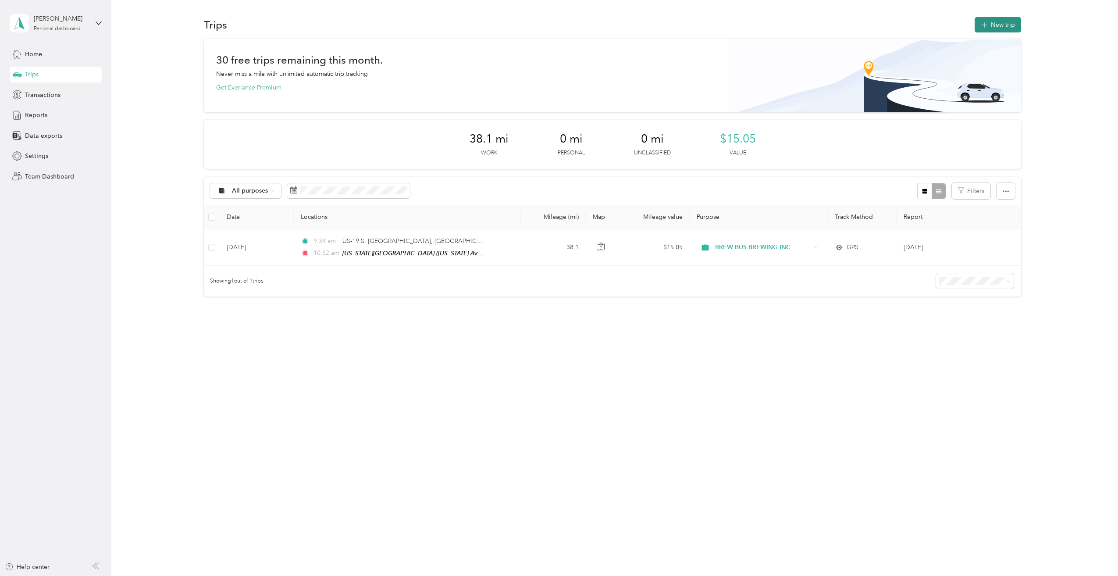
click at [999, 20] on button "New trip" at bounding box center [998, 24] width 46 height 15
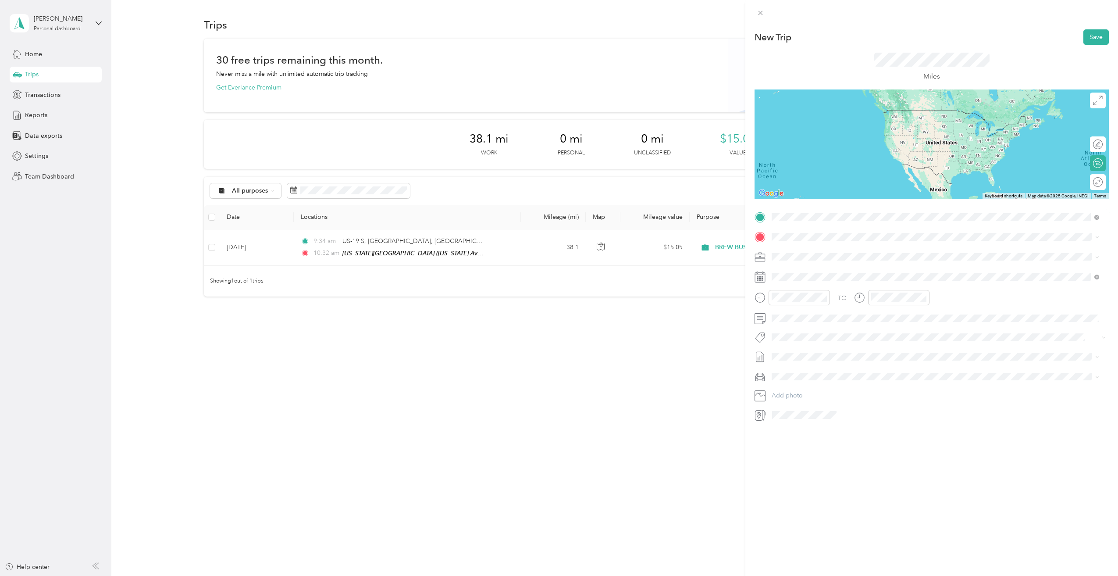
click at [808, 253] on span "[STREET_ADDRESS][US_STATE]" at bounding box center [832, 249] width 88 height 8
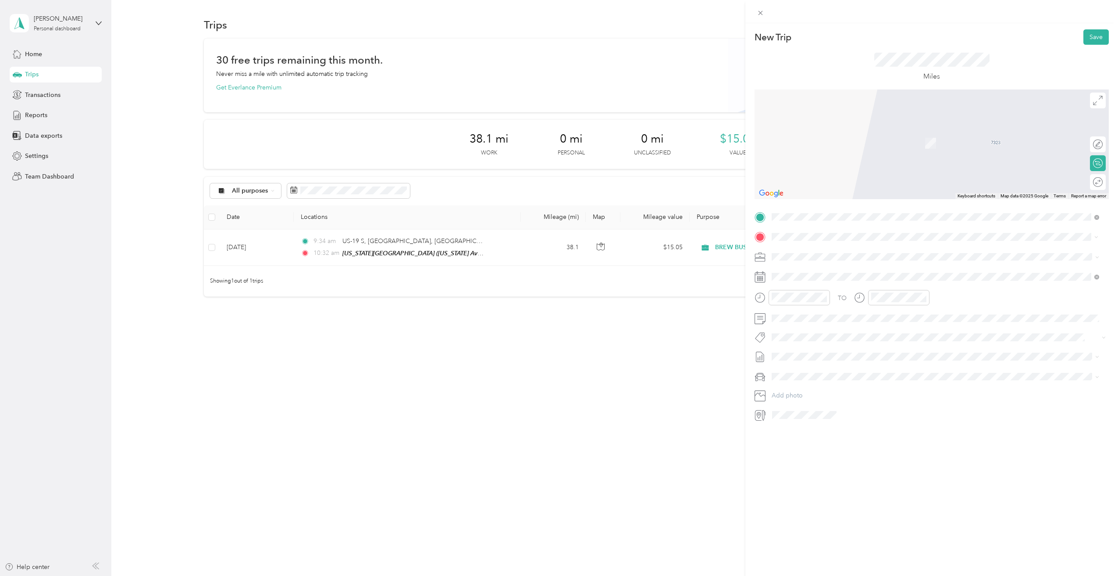
click at [880, 271] on span "[GEOGRAPHIC_DATA][US_STATE], [GEOGRAPHIC_DATA]" at bounding box center [869, 268] width 162 height 8
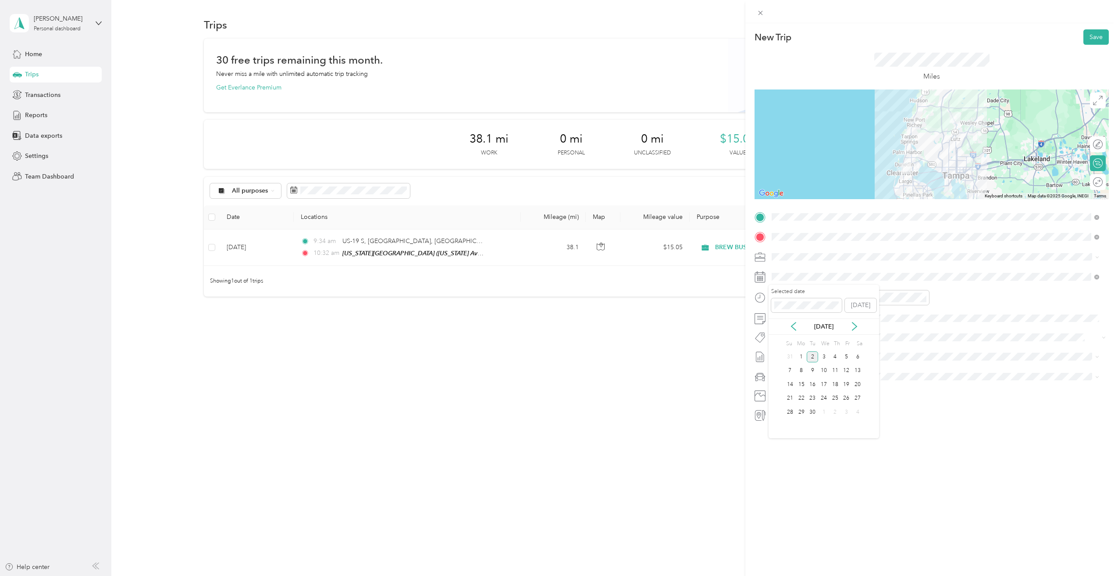
click at [794, 331] on div "[DATE]" at bounding box center [824, 326] width 110 height 9
click at [795, 326] on icon at bounding box center [793, 326] width 9 height 9
click at [810, 408] on div "26" at bounding box center [812, 411] width 11 height 11
click at [1085, 39] on button "Save" at bounding box center [1096, 36] width 25 height 15
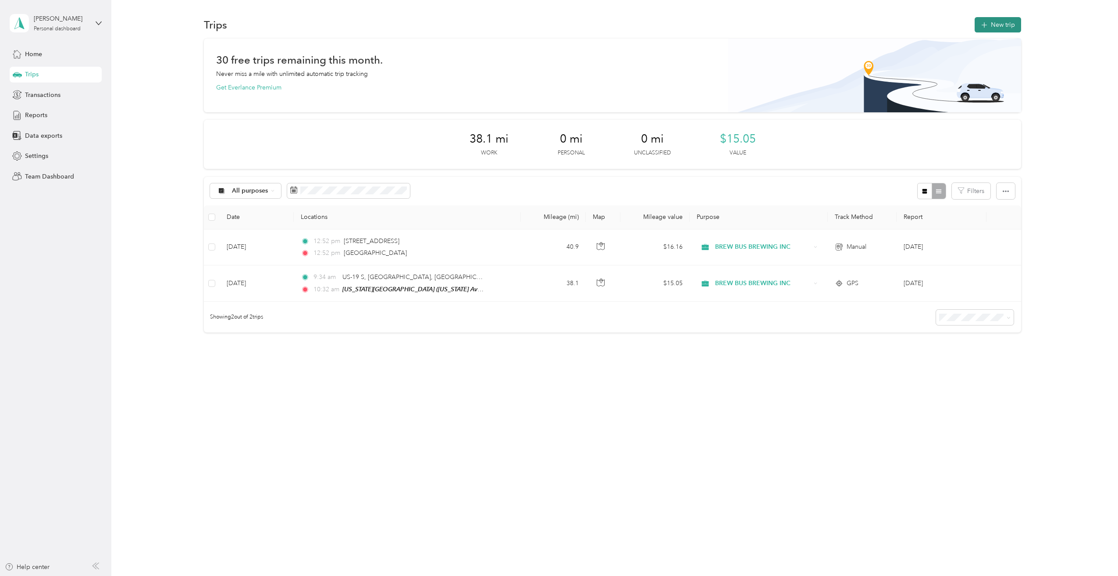
click at [1002, 25] on button "New trip" at bounding box center [998, 24] width 46 height 15
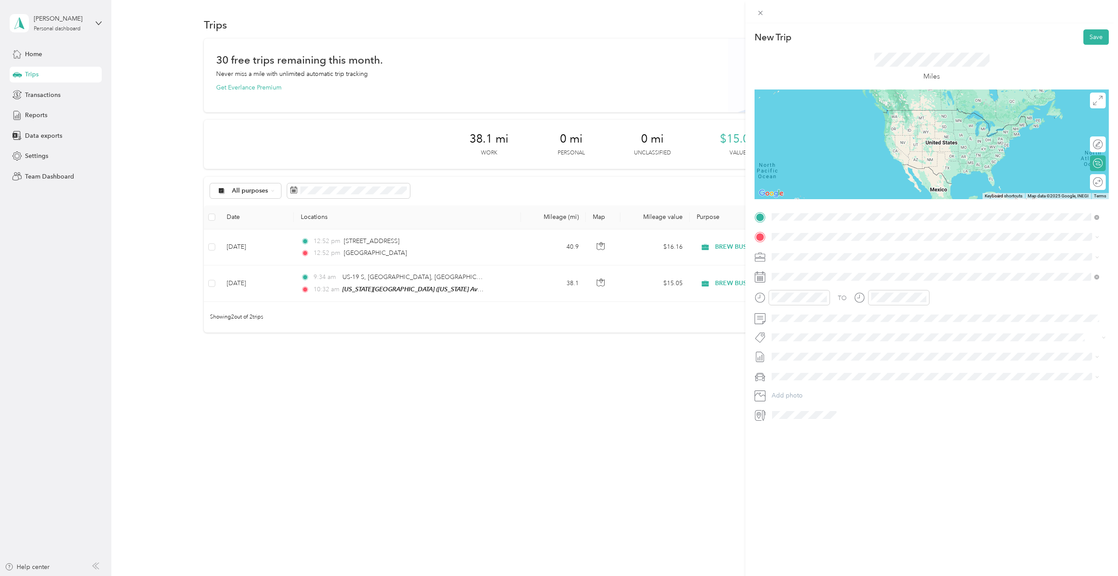
click at [814, 244] on div "[GEOGRAPHIC_DATA][US_STATE], [GEOGRAPHIC_DATA]" at bounding box center [935, 249] width 321 height 12
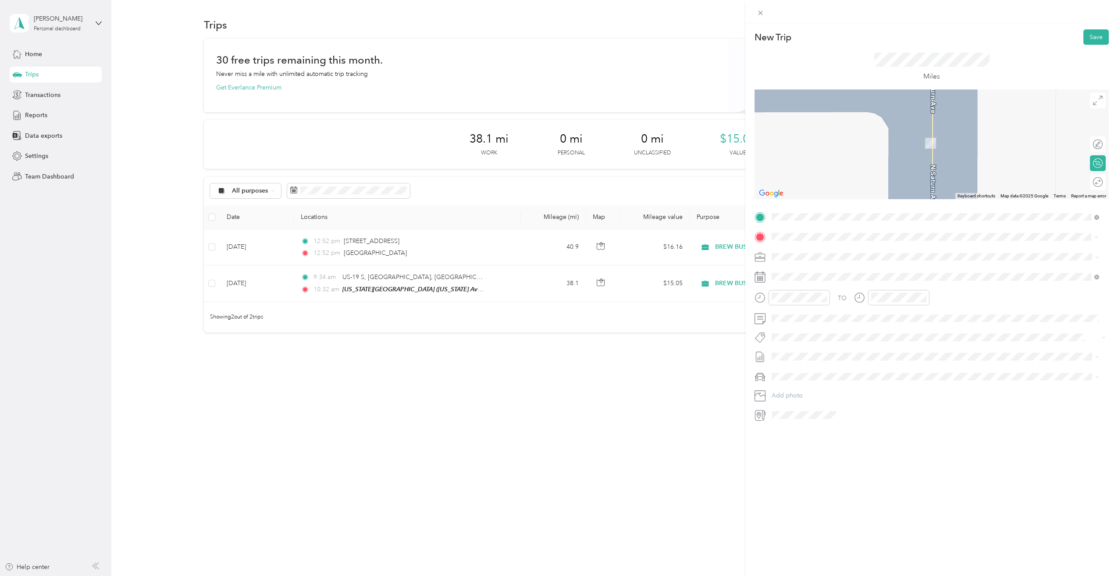
click at [850, 317] on span "[US_STATE] Avenue Brewing Co., [STREET_ADDRESS][GEOGRAPHIC_DATA][PERSON_NAME][P…" at bounding box center [919, 313] width 263 height 17
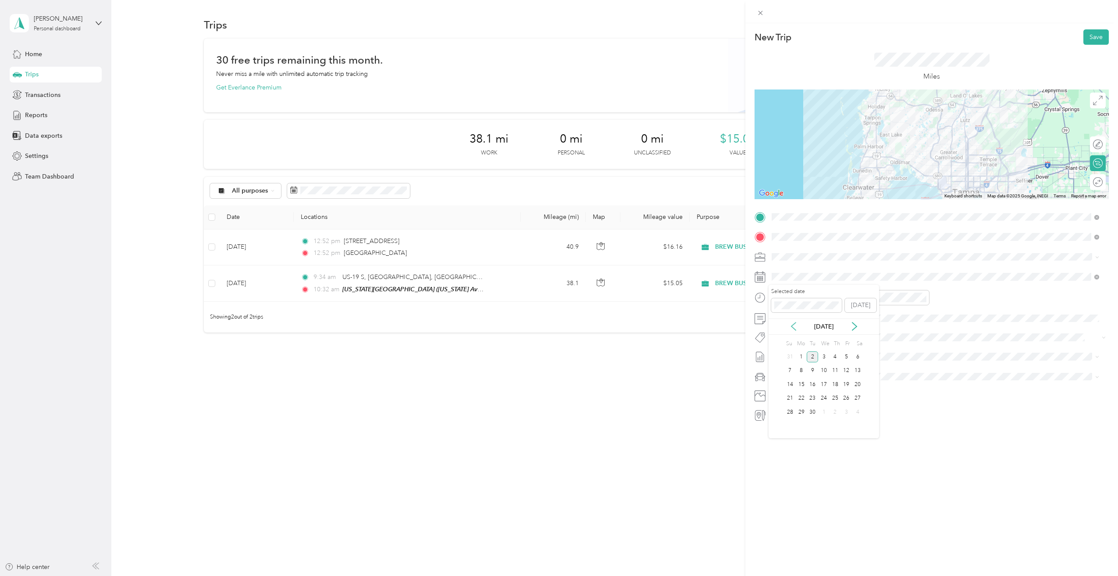
click at [791, 325] on icon at bounding box center [793, 326] width 9 height 9
click at [813, 413] on div "26" at bounding box center [812, 411] width 11 height 11
click at [1096, 43] on button "Save" at bounding box center [1096, 36] width 25 height 15
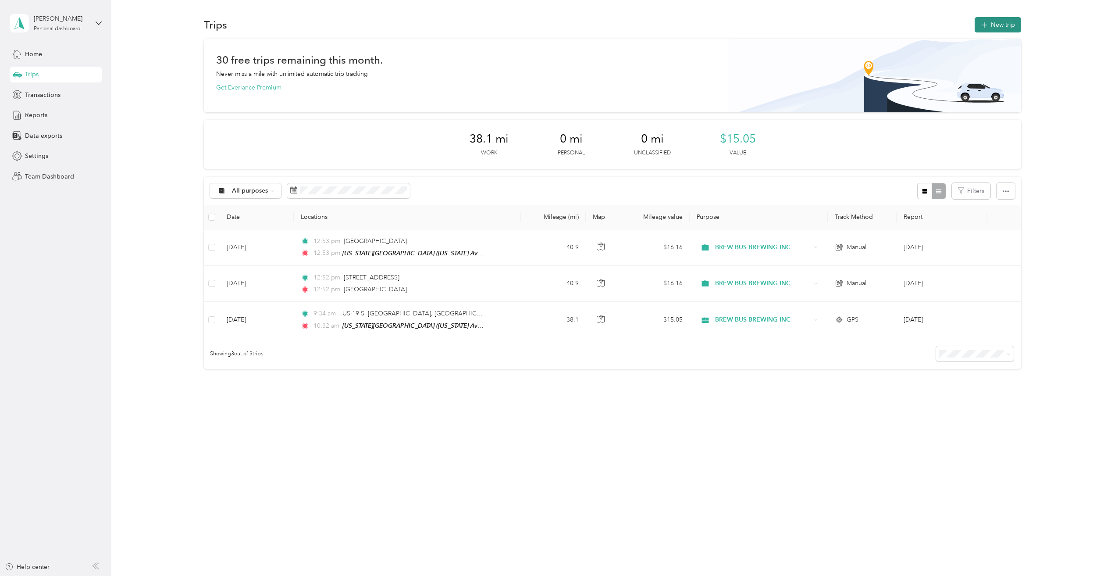
click at [1010, 26] on button "New trip" at bounding box center [998, 24] width 46 height 15
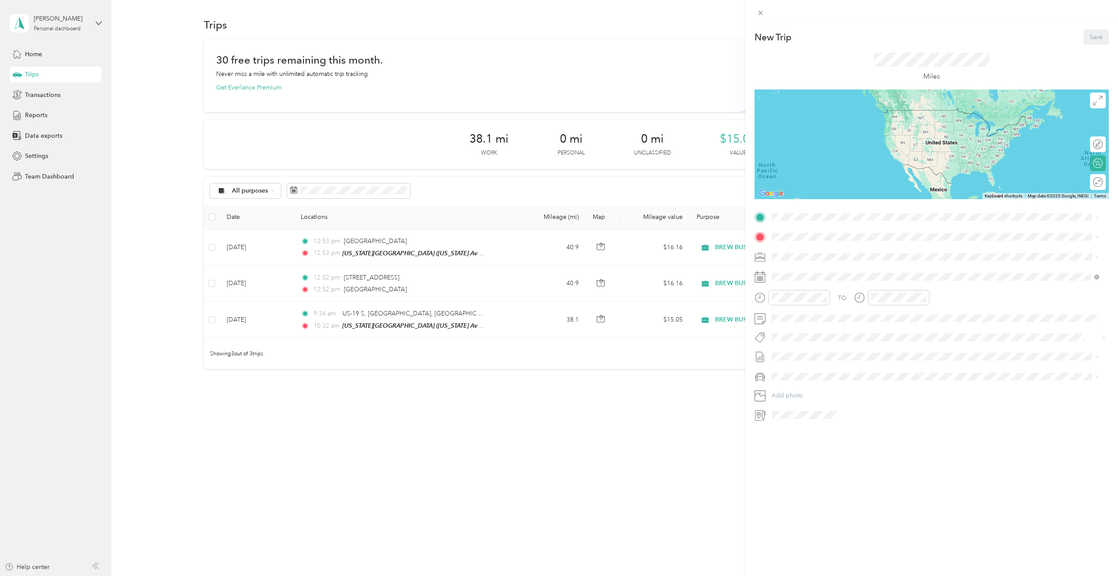
click at [828, 225] on div "TO Add photo" at bounding box center [932, 316] width 354 height 212
click at [844, 242] on li "[STREET_ADDRESS][US_STATE]" at bounding box center [936, 248] width 334 height 18
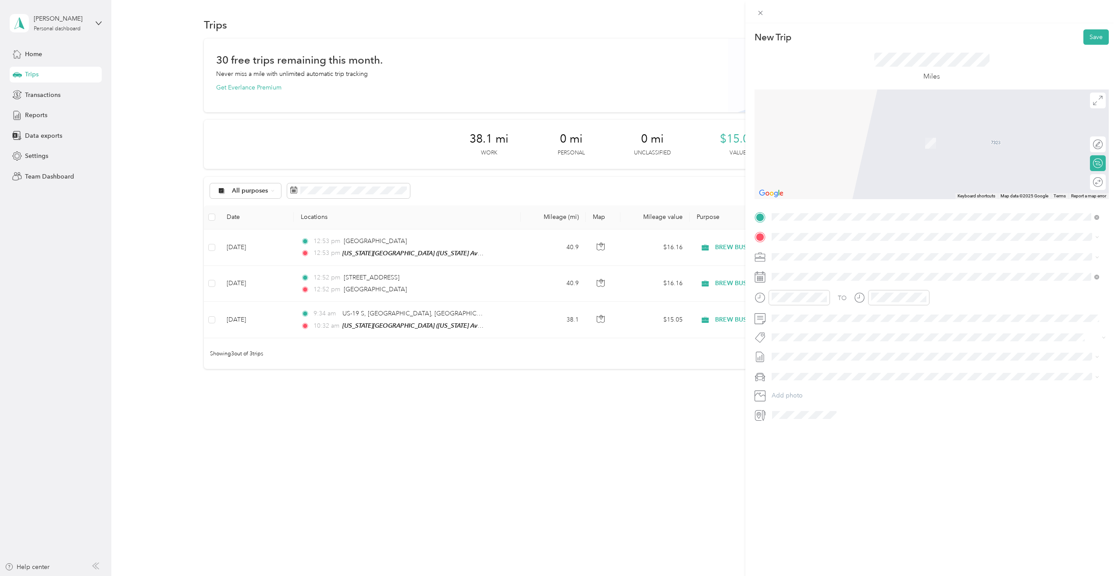
click at [841, 244] on div "TO Add photo" at bounding box center [932, 316] width 354 height 212
click at [848, 269] on span "[GEOGRAPHIC_DATA][PERSON_NAME][US_STATE], [GEOGRAPHIC_DATA]" at bounding box center [893, 268] width 210 height 8
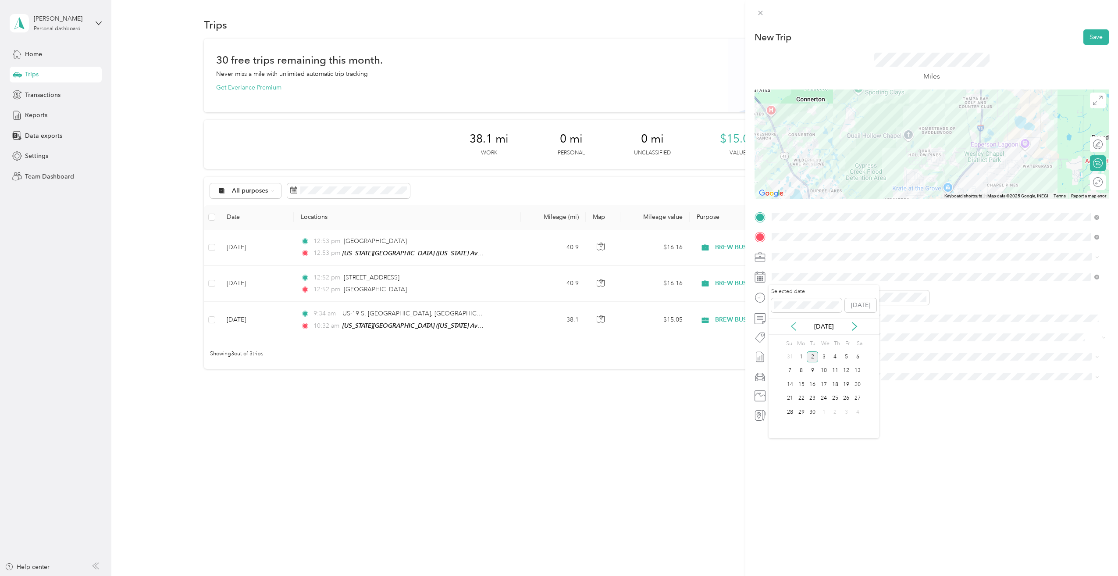
click at [791, 328] on icon at bounding box center [793, 326] width 9 height 9
click at [847, 383] on div "15" at bounding box center [846, 384] width 11 height 11
click at [1094, 37] on button "Save" at bounding box center [1096, 36] width 25 height 15
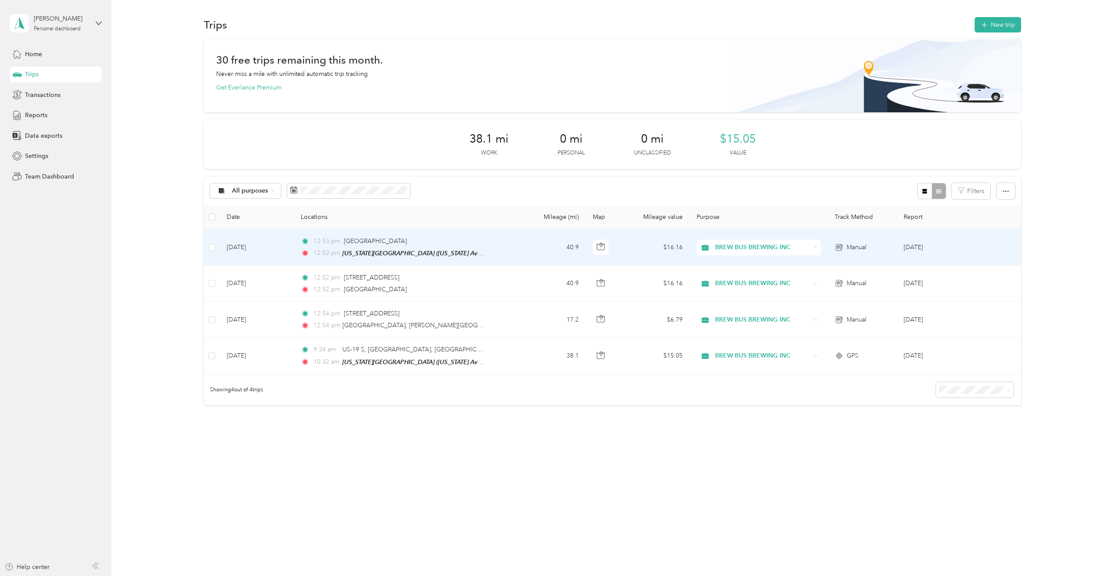
click at [745, 249] on span "BREW BUS BREWING INC" at bounding box center [763, 247] width 96 height 10
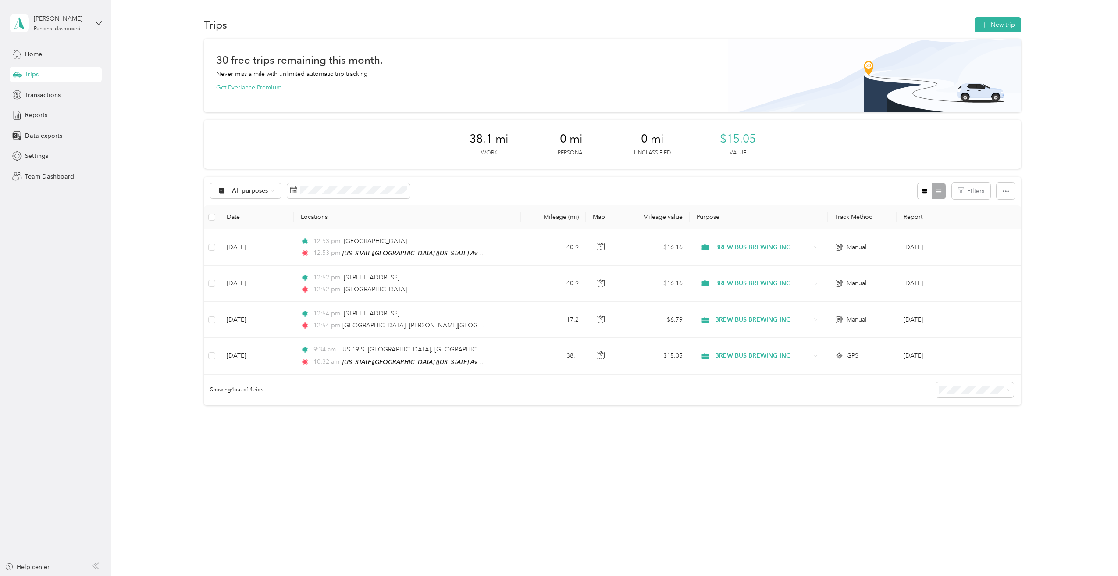
click at [473, 207] on th "Locations" at bounding box center [407, 217] width 227 height 24
click at [470, 190] on div "All purposes Filters" at bounding box center [612, 191] width 817 height 29
click at [1003, 34] on section "Trips New trip 30 free trips remaining this month. Never miss a mile with unlim…" at bounding box center [612, 225] width 981 height 421
click at [1006, 23] on button "New trip" at bounding box center [998, 24] width 46 height 15
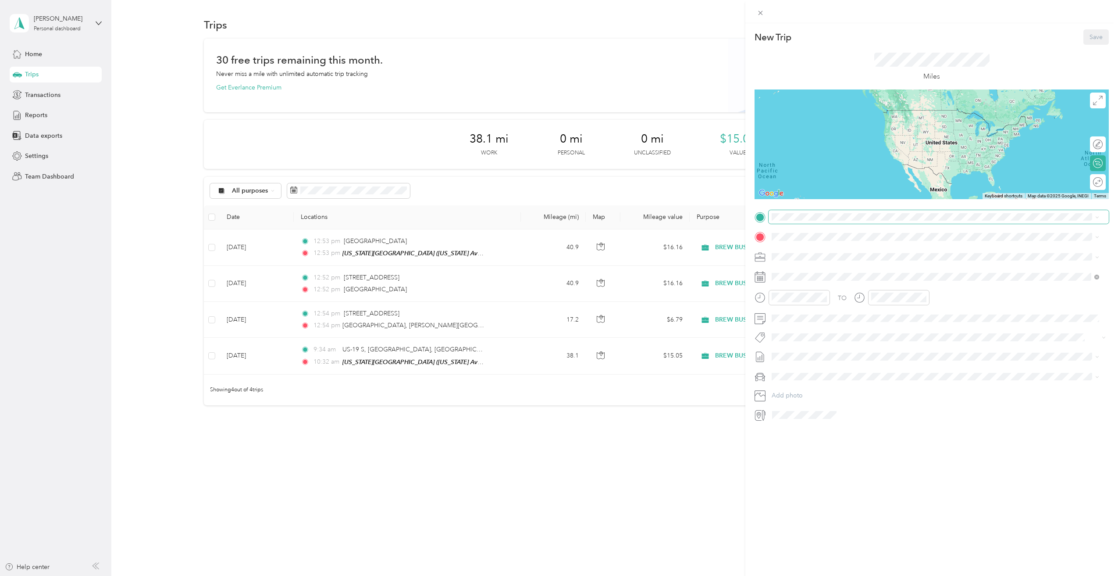
click at [859, 222] on span at bounding box center [939, 217] width 340 height 14
click at [876, 253] on span "[STREET_ADDRESS][US_STATE]" at bounding box center [832, 249] width 88 height 8
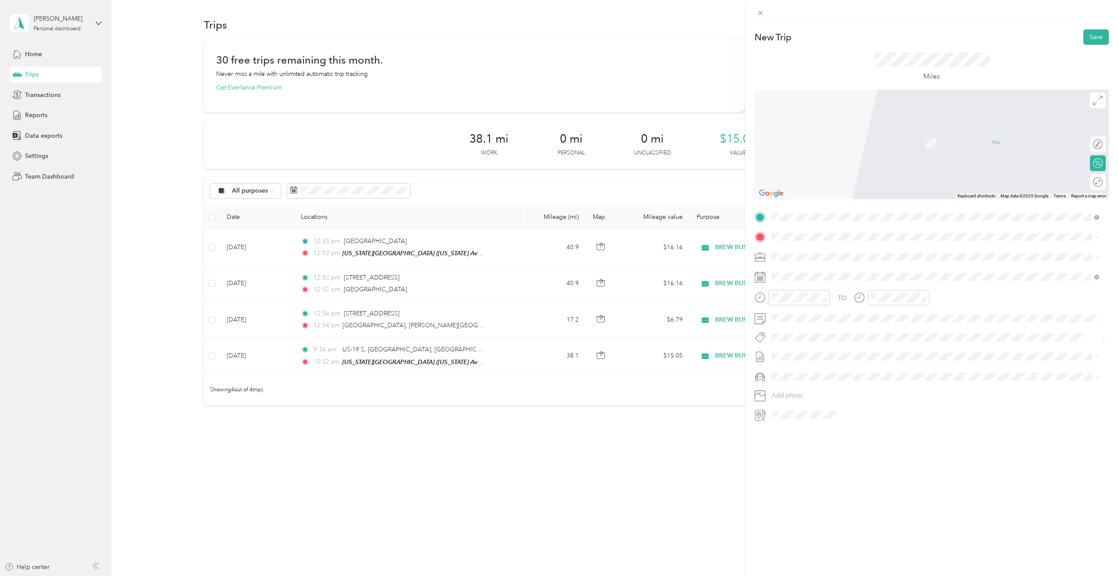
click at [830, 310] on span "[US_STATE] Avenue Brewing Co., [STREET_ADDRESS][GEOGRAPHIC_DATA][PERSON_NAME][P…" at bounding box center [919, 312] width 263 height 17
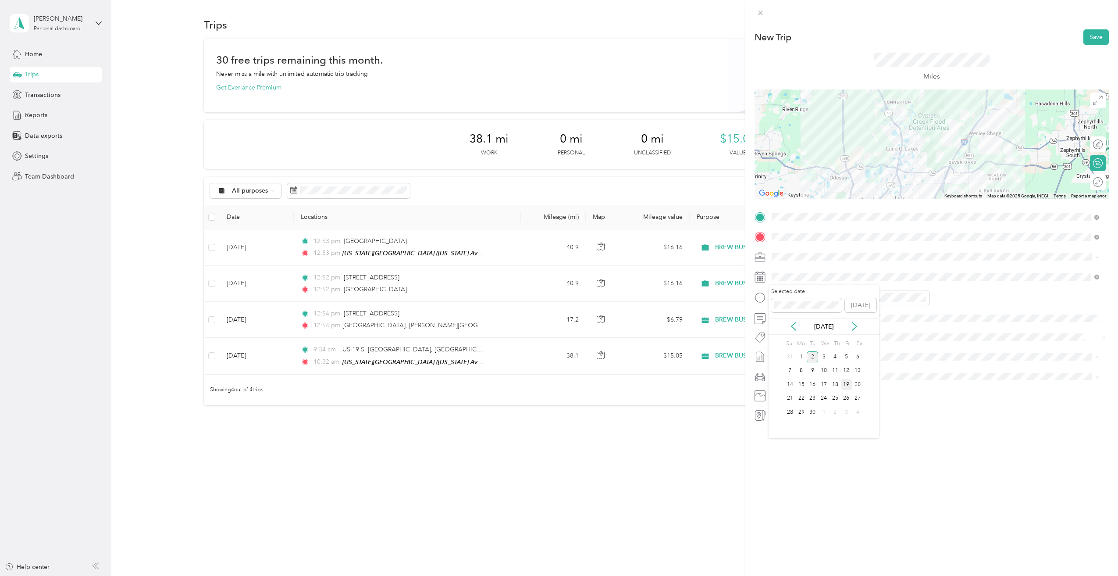
click at [847, 388] on div "19" at bounding box center [846, 384] width 11 height 11
click at [1085, 33] on button "Save" at bounding box center [1096, 36] width 25 height 15
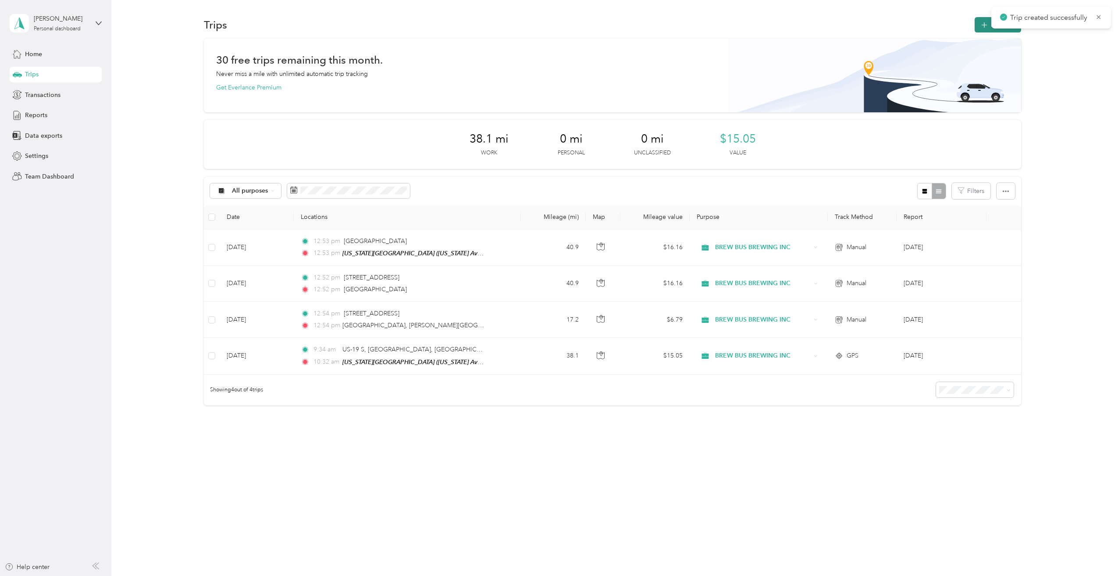
click at [986, 27] on icon "button" at bounding box center [985, 25] width 10 height 10
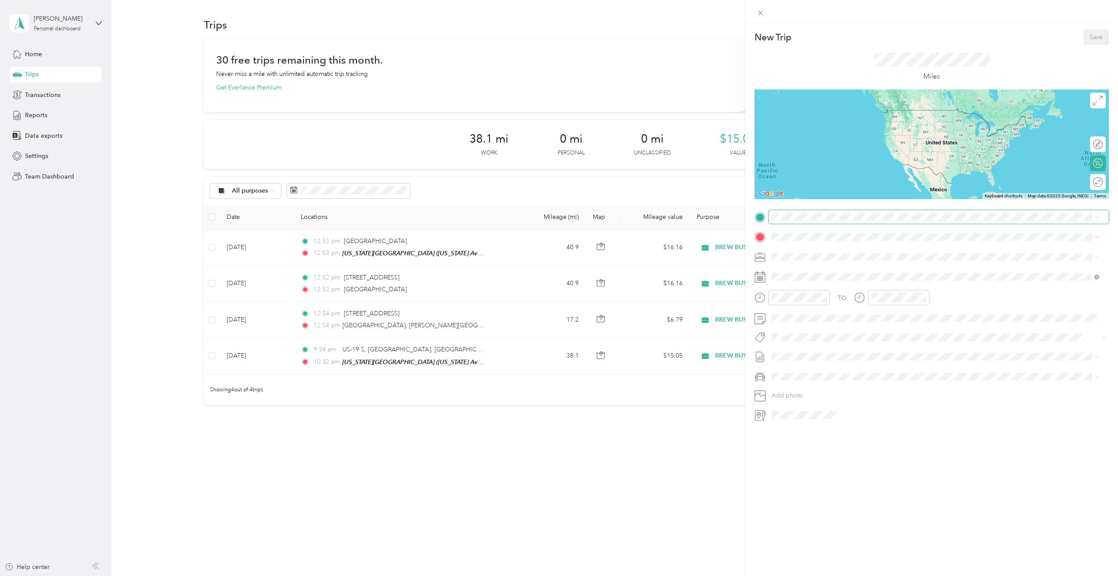
click at [809, 211] on span at bounding box center [939, 217] width 340 height 14
click at [828, 291] on span "[US_STATE] Avenue Brewing Co., [STREET_ADDRESS][GEOGRAPHIC_DATA][PERSON_NAME][P…" at bounding box center [919, 293] width 263 height 17
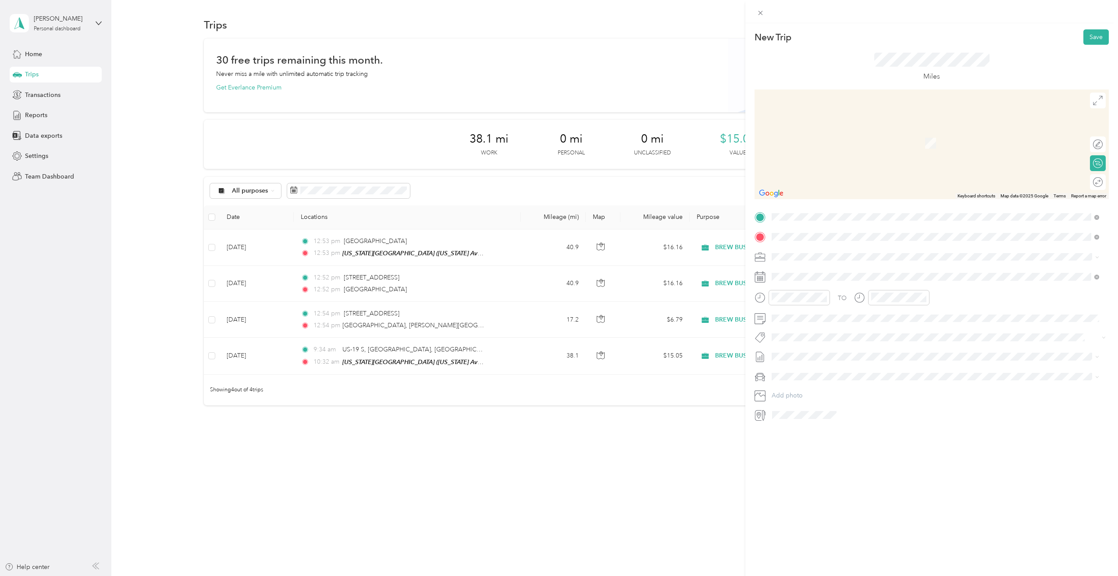
click at [861, 290] on span "[PERSON_NAME][GEOGRAPHIC_DATA][US_STATE], [GEOGRAPHIC_DATA]" at bounding box center [893, 286] width 210 height 8
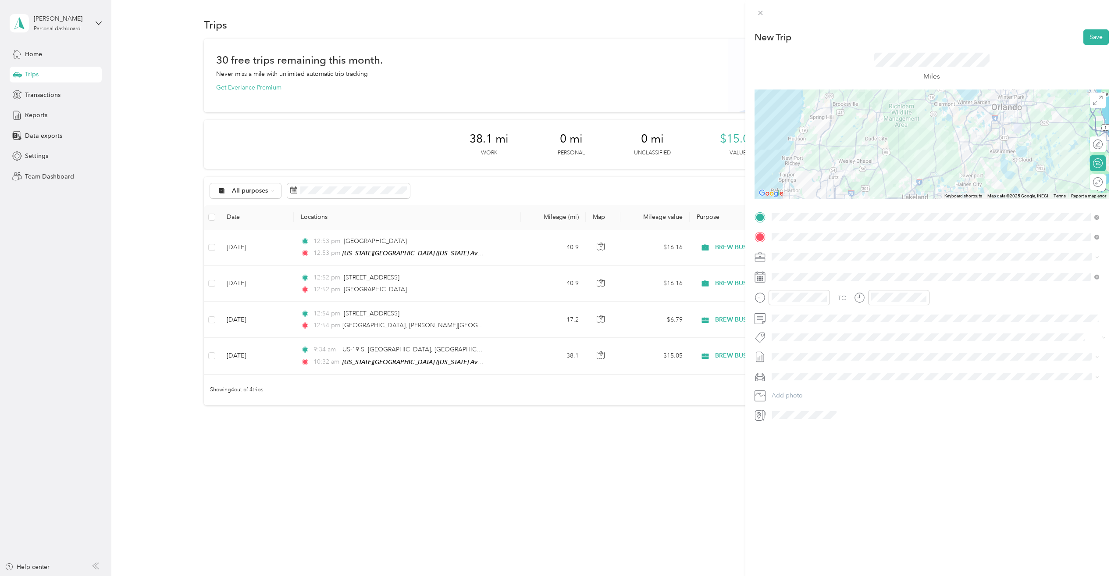
click at [797, 269] on div "TO Add photo" at bounding box center [932, 316] width 354 height 212
click at [797, 327] on icon at bounding box center [793, 326] width 9 height 9
click at [846, 385] on div "15" at bounding box center [846, 384] width 11 height 11
click at [847, 398] on div "22" at bounding box center [846, 398] width 11 height 11
click at [1090, 39] on button "Save" at bounding box center [1096, 36] width 25 height 15
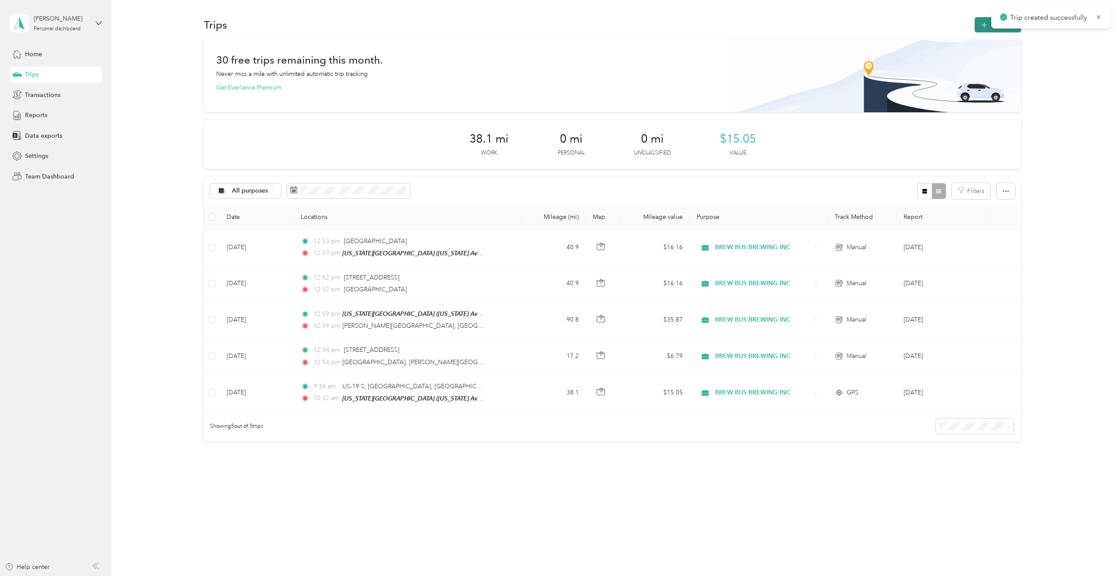
click at [989, 23] on icon "button" at bounding box center [985, 25] width 10 height 10
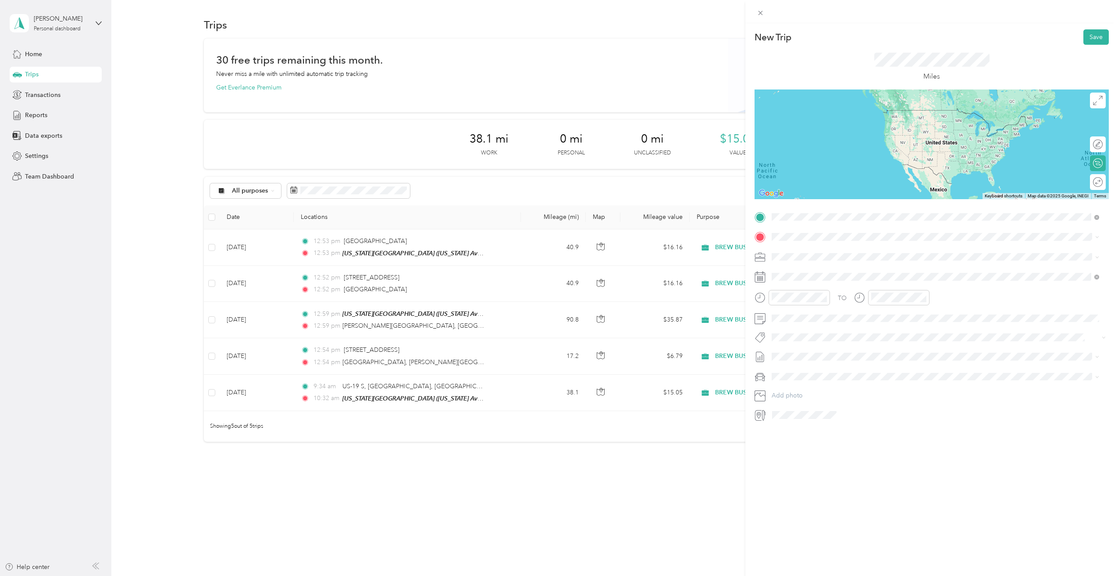
click at [820, 271] on span "[PERSON_NAME][GEOGRAPHIC_DATA][US_STATE], [GEOGRAPHIC_DATA]" at bounding box center [893, 267] width 210 height 8
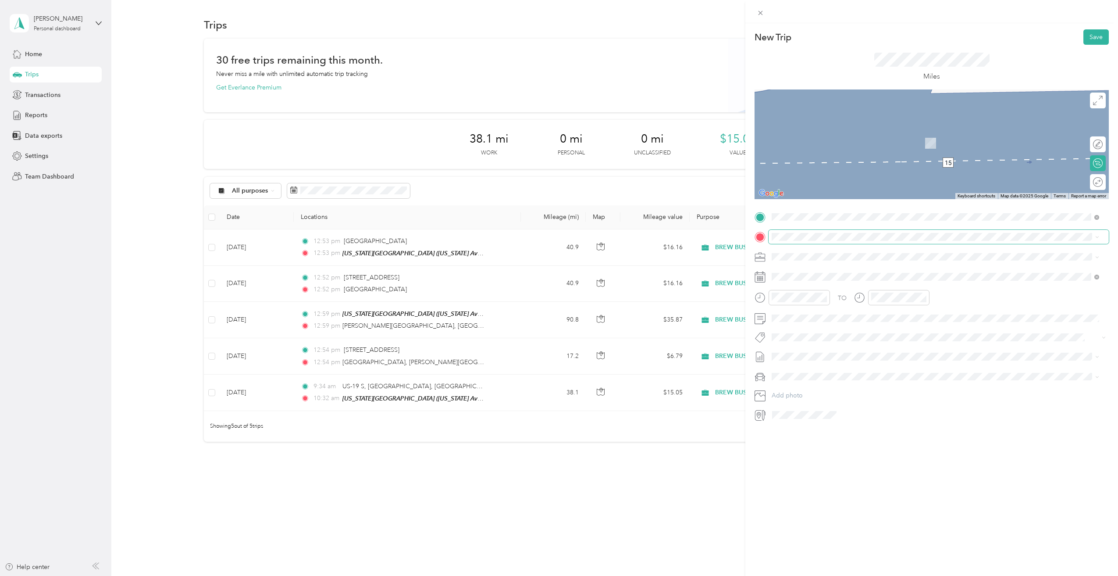
click at [805, 242] on span at bounding box center [939, 237] width 340 height 14
click at [820, 308] on span "[US_STATE] Avenue Brewing Co., [STREET_ADDRESS][GEOGRAPHIC_DATA][PERSON_NAME][P…" at bounding box center [919, 313] width 263 height 17
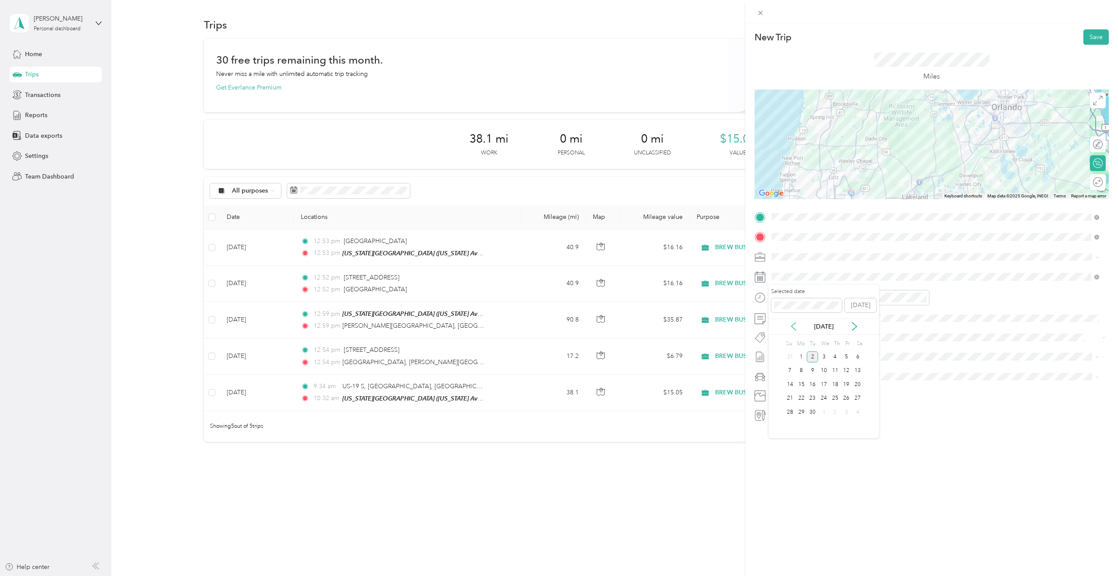
click at [794, 328] on icon at bounding box center [793, 326] width 9 height 9
click at [847, 398] on div "22" at bounding box center [846, 398] width 11 height 11
click at [1094, 39] on button "Save" at bounding box center [1096, 36] width 25 height 15
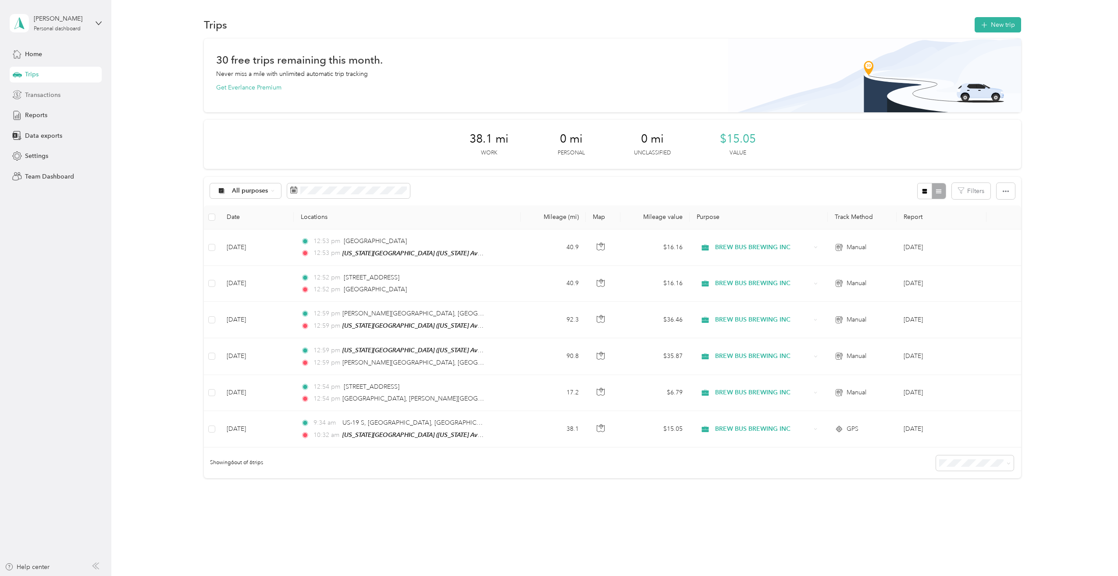
click at [37, 99] on span "Transactions" at bounding box center [43, 94] width 36 height 9
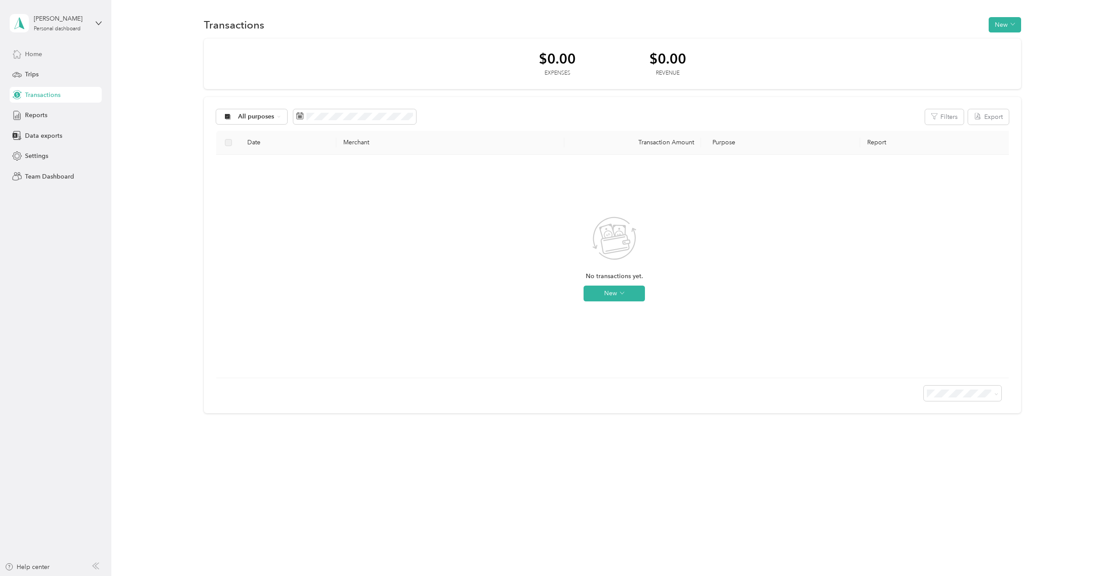
click at [39, 59] on div "Home" at bounding box center [56, 54] width 92 height 16
